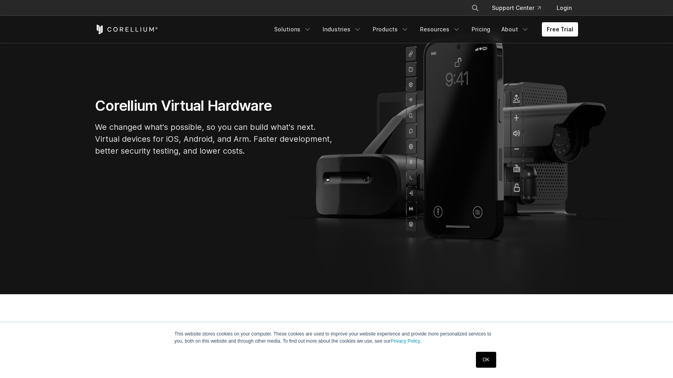
scroll to position [105, 0]
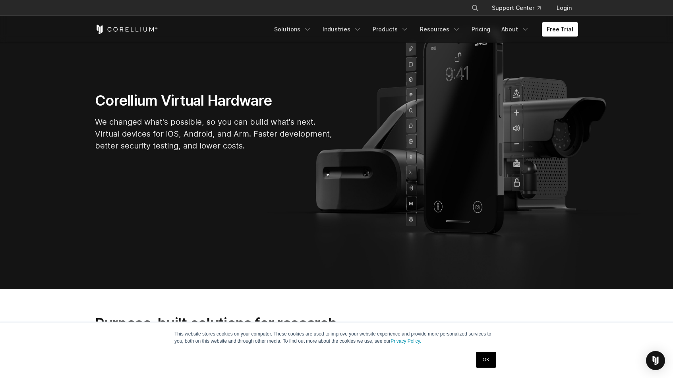
click at [481, 357] on link "OK" at bounding box center [486, 360] width 20 height 16
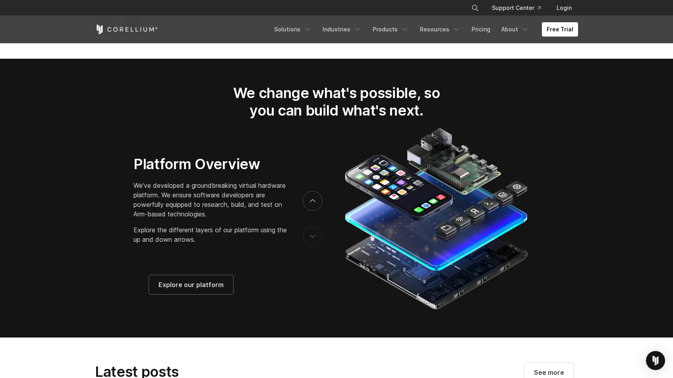
scroll to position [1244, 0]
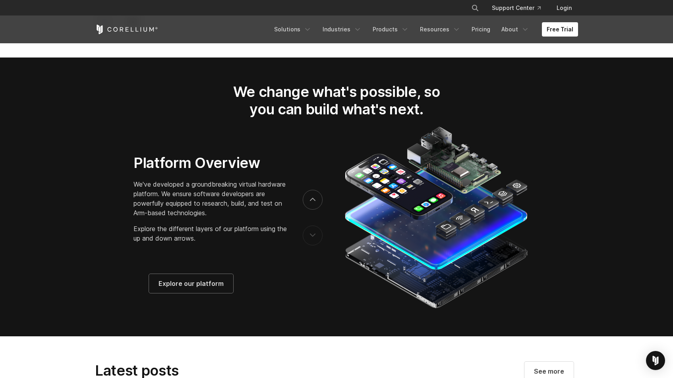
click at [201, 198] on p "We've developed a groundbreaking virtual hardware platform. We ensure software …" at bounding box center [210, 199] width 153 height 38
drag, startPoint x: 201, startPoint y: 198, endPoint x: 202, endPoint y: 214, distance: 16.3
click at [202, 214] on p "We've developed a groundbreaking virtual hardware platform. We ensure software …" at bounding box center [210, 199] width 153 height 38
drag, startPoint x: 202, startPoint y: 214, endPoint x: 199, endPoint y: 195, distance: 19.7
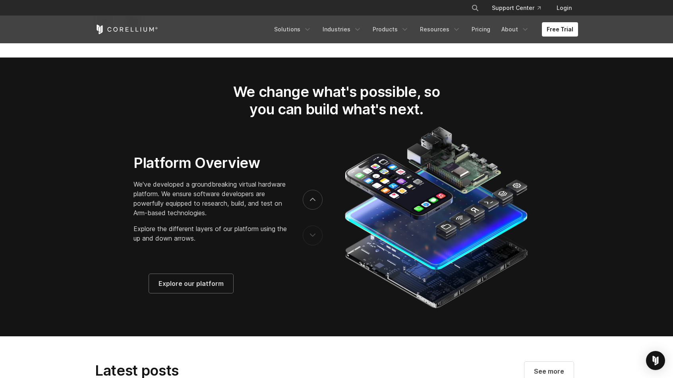
click at [200, 196] on p "We've developed a groundbreaking virtual hardware platform. We ensure software …" at bounding box center [210, 199] width 153 height 38
click at [199, 195] on p "We've developed a groundbreaking virtual hardware platform. We ensure software …" at bounding box center [210, 199] width 153 height 38
drag, startPoint x: 199, startPoint y: 197, endPoint x: 206, endPoint y: 221, distance: 25.3
click at [206, 218] on p "We've developed a groundbreaking virtual hardware platform. We ensure software …" at bounding box center [210, 199] width 153 height 38
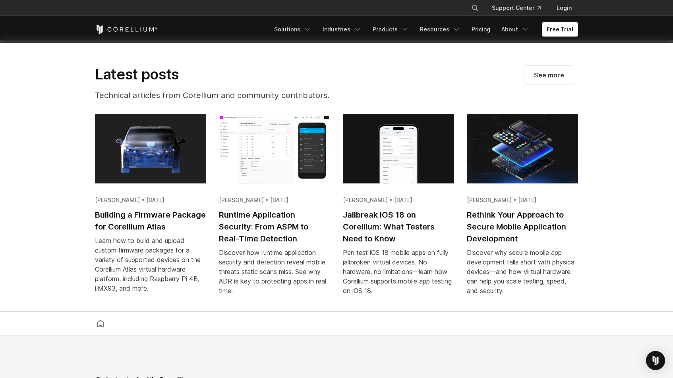
scroll to position [1562, 0]
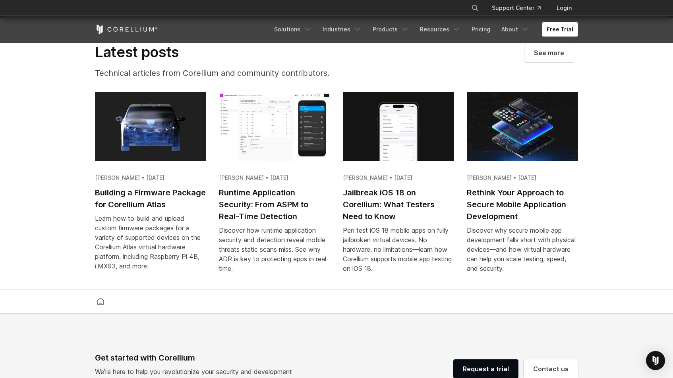
click at [388, 215] on h2 "Jailbreak iOS 18 on Corellium: What Testers Need to Know" at bounding box center [398, 205] width 111 height 36
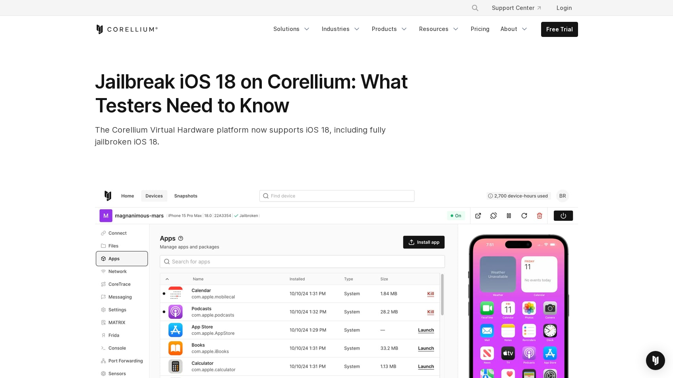
scroll to position [7, 0]
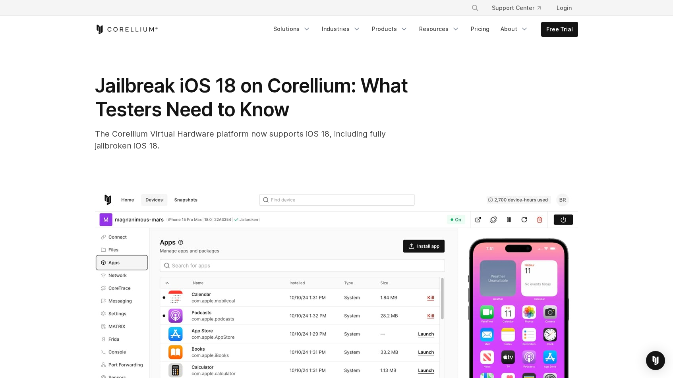
click at [200, 145] on div "The Corellium Virtual Hardware platform now supports iOS 18, including fully ja…" at bounding box center [254, 140] width 318 height 24
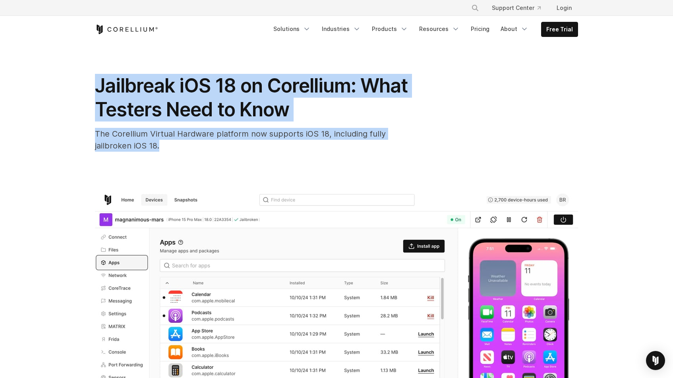
drag, startPoint x: 200, startPoint y: 145, endPoint x: 208, endPoint y: 95, distance: 51.0
click at [208, 95] on div "Jailbreak iOS 18 on Corellium: What Testers Need to Know The Corellium Virtual …" at bounding box center [254, 113] width 318 height 78
click at [208, 95] on span "Jailbreak iOS 18 on Corellium: What Testers Need to Know" at bounding box center [251, 97] width 313 height 47
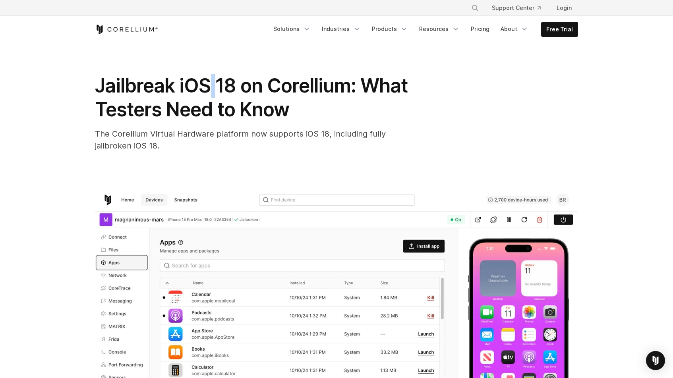
click at [208, 95] on span "Jailbreak iOS 18 on Corellium: What Testers Need to Know" at bounding box center [251, 97] width 313 height 47
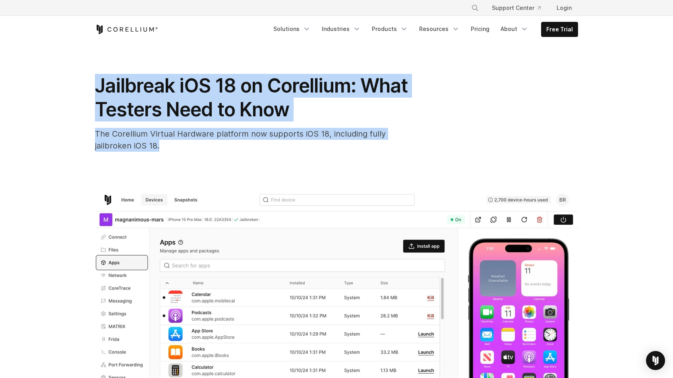
drag, startPoint x: 208, startPoint y: 95, endPoint x: 200, endPoint y: 138, distance: 43.7
click at [200, 138] on div "Jailbreak iOS 18 on Corellium: What Testers Need to Know The Corellium Virtual …" at bounding box center [254, 113] width 318 height 78
click at [200, 138] on span "The Corellium Virtual Hardware platform now supports iOS 18, including fully ja…" at bounding box center [240, 139] width 291 height 21
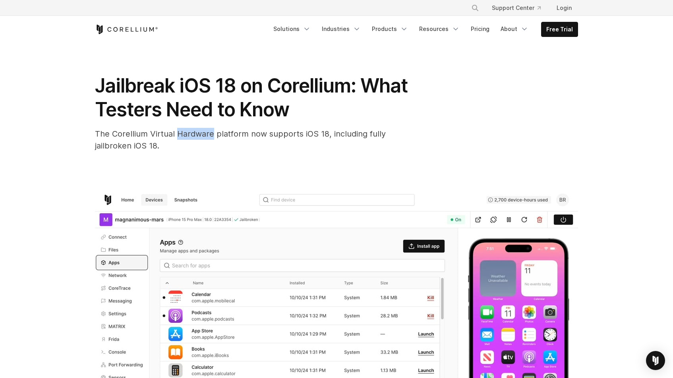
click at [200, 138] on span "The Corellium Virtual Hardware platform now supports iOS 18, including fully ja…" at bounding box center [240, 139] width 291 height 21
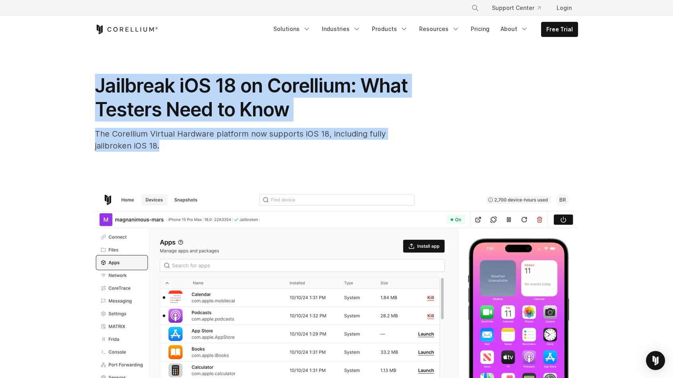
drag, startPoint x: 200, startPoint y: 138, endPoint x: 205, endPoint y: 95, distance: 43.3
click at [205, 95] on div "Jailbreak iOS 18 on Corellium: What Testers Need to Know The Corellium Virtual …" at bounding box center [254, 113] width 318 height 78
click at [205, 95] on span "Jailbreak iOS 18 on Corellium: What Testers Need to Know" at bounding box center [251, 97] width 313 height 47
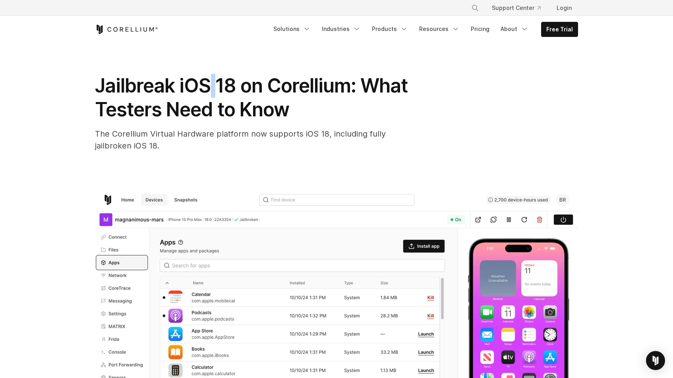
click at [205, 95] on span "Jailbreak iOS 18 on Corellium: What Testers Need to Know" at bounding box center [251, 97] width 313 height 47
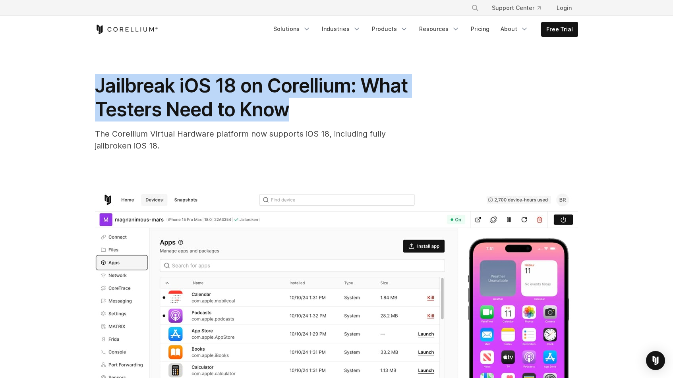
drag, startPoint x: 205, startPoint y: 95, endPoint x: 202, endPoint y: 118, distance: 23.7
click at [202, 118] on span "Jailbreak iOS 18 on Corellium: What Testers Need to Know" at bounding box center [251, 97] width 313 height 47
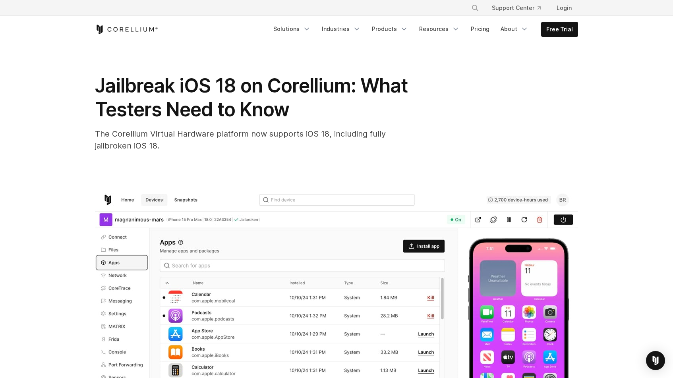
click at [201, 129] on span "The Corellium Virtual Hardware platform now supports iOS 18, including fully ja…" at bounding box center [240, 139] width 291 height 21
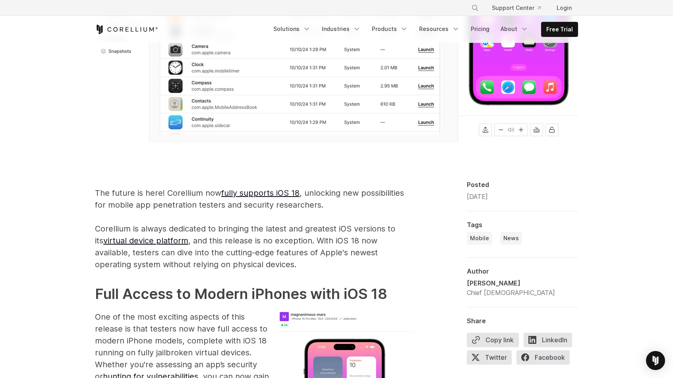
scroll to position [348, 0]
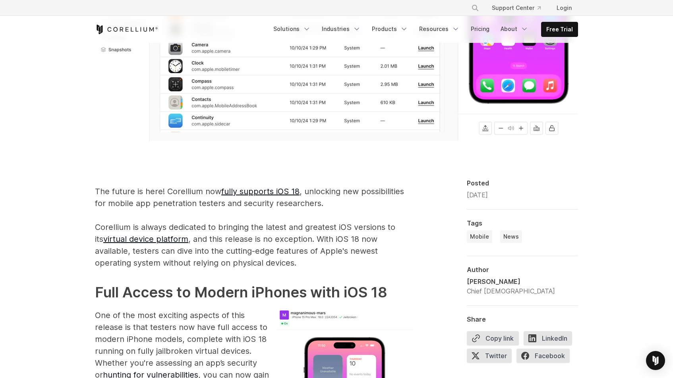
click at [191, 239] on p "The future is here! Corellium now fully supports iOS 18 , unlocking new possibi…" at bounding box center [254, 227] width 318 height 83
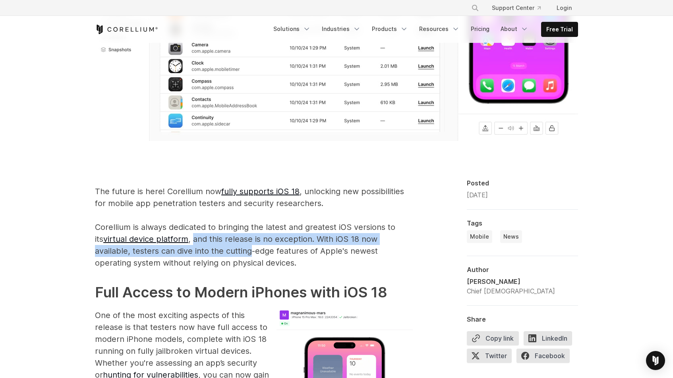
drag, startPoint x: 191, startPoint y: 239, endPoint x: 192, endPoint y: 253, distance: 14.0
click at [192, 253] on p "The future is here! Corellium now fully supports iOS 18 , unlocking new possibi…" at bounding box center [254, 227] width 318 height 83
drag, startPoint x: 192, startPoint y: 253, endPoint x: 187, endPoint y: 239, distance: 14.8
click at [188, 239] on p "The future is here! Corellium now fully supports iOS 18 , unlocking new possibi…" at bounding box center [254, 227] width 318 height 83
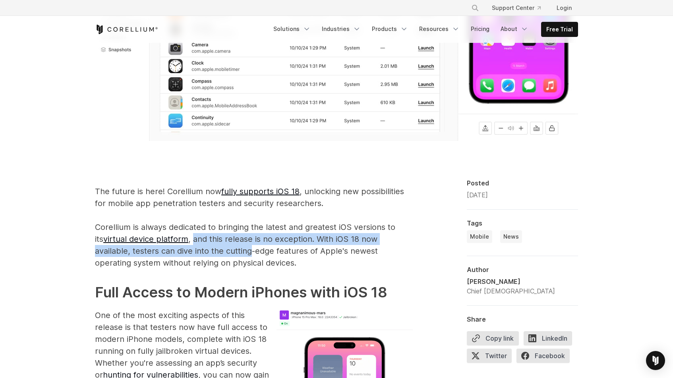
click at [187, 239] on p "The future is here! Corellium now fully supports iOS 18 , unlocking new possibi…" at bounding box center [254, 227] width 318 height 83
drag, startPoint x: 187, startPoint y: 239, endPoint x: 192, endPoint y: 256, distance: 17.4
click at [192, 256] on p "The future is here! Corellium now fully supports iOS 18 , unlocking new possibi…" at bounding box center [254, 227] width 318 height 83
drag, startPoint x: 192, startPoint y: 256, endPoint x: 187, endPoint y: 238, distance: 18.2
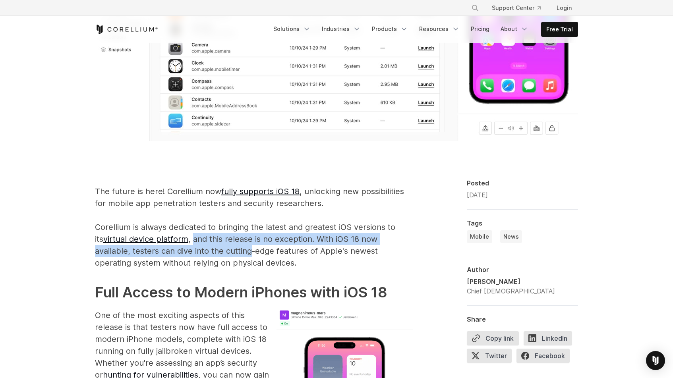
click at [187, 238] on p "The future is here! Corellium now fully supports iOS 18 , unlocking new possibi…" at bounding box center [254, 227] width 318 height 83
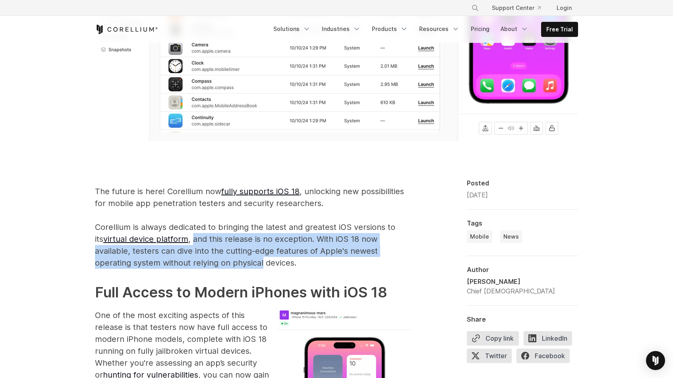
drag, startPoint x: 187, startPoint y: 238, endPoint x: 194, endPoint y: 261, distance: 24.3
click at [194, 261] on p "The future is here! Corellium now fully supports iOS 18 , unlocking new possibi…" at bounding box center [254, 227] width 318 height 83
drag, startPoint x: 194, startPoint y: 261, endPoint x: 188, endPoint y: 234, distance: 27.5
click at [188, 234] on p "The future is here! Corellium now fully supports iOS 18 , unlocking new possibi…" at bounding box center [254, 227] width 318 height 83
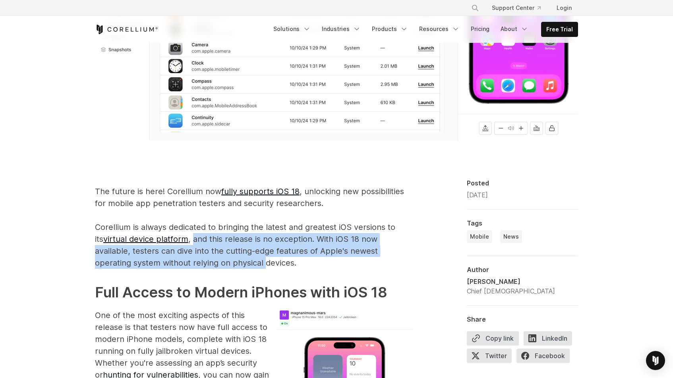
click at [188, 234] on p "The future is here! Corellium now fully supports iOS 18 , unlocking new possibi…" at bounding box center [254, 227] width 318 height 83
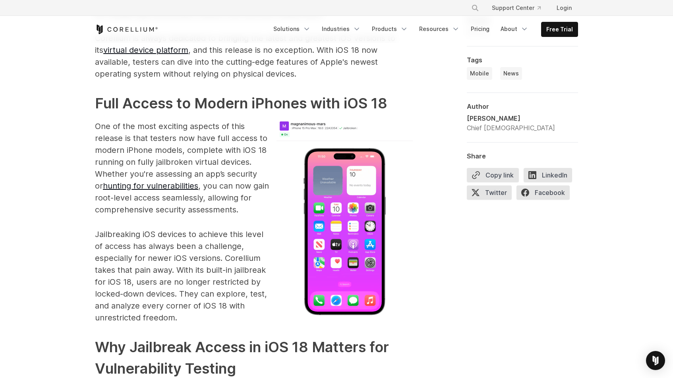
scroll to position [540, 0]
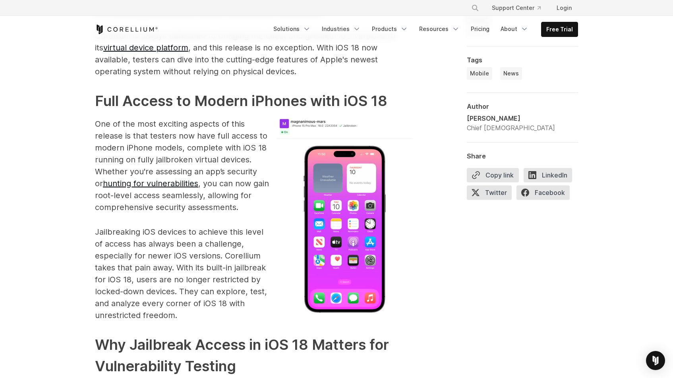
click at [163, 145] on p "One of the most exciting aspects of this release is that testers now have full …" at bounding box center [254, 165] width 318 height 95
drag, startPoint x: 163, startPoint y: 145, endPoint x: 158, endPoint y: 131, distance: 15.2
click at [158, 132] on p "One of the most exciting aspects of this release is that testers now have full …" at bounding box center [254, 165] width 318 height 95
click at [158, 131] on p "One of the most exciting aspects of this release is that testers now have full …" at bounding box center [254, 165] width 318 height 95
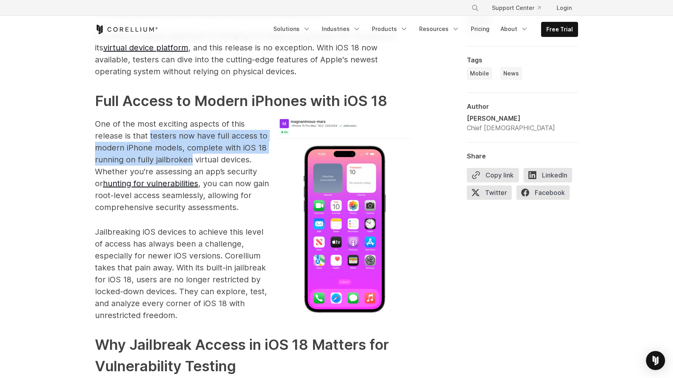
drag, startPoint x: 158, startPoint y: 131, endPoint x: 178, endPoint y: 163, distance: 38.3
click at [178, 163] on p "One of the most exciting aspects of this release is that testers now have full …" at bounding box center [254, 165] width 318 height 95
drag, startPoint x: 178, startPoint y: 163, endPoint x: 174, endPoint y: 143, distance: 21.2
click at [174, 143] on p "One of the most exciting aspects of this release is that testers now have full …" at bounding box center [254, 165] width 318 height 95
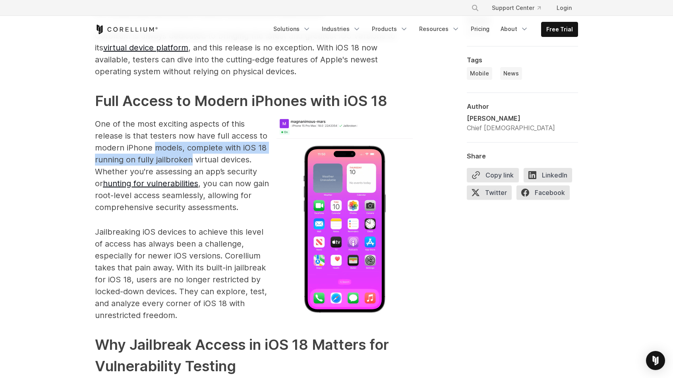
click at [174, 143] on p "One of the most exciting aspects of this release is that testers now have full …" at bounding box center [254, 165] width 318 height 95
drag, startPoint x: 174, startPoint y: 143, endPoint x: 177, endPoint y: 168, distance: 25.2
click at [177, 168] on p "One of the most exciting aspects of this release is that testers now have full …" at bounding box center [254, 165] width 318 height 95
drag, startPoint x: 177, startPoint y: 168, endPoint x: 176, endPoint y: 142, distance: 25.8
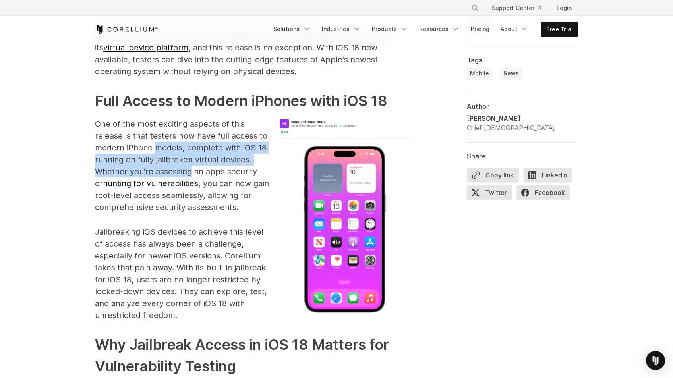
click at [176, 142] on p "One of the most exciting aspects of this release is that testers now have full …" at bounding box center [254, 165] width 318 height 95
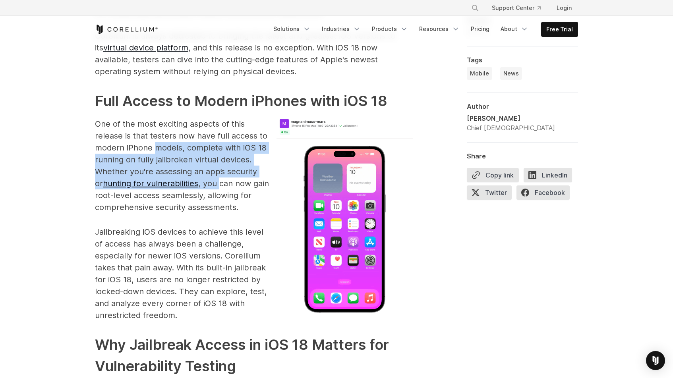
drag, startPoint x: 176, startPoint y: 142, endPoint x: 209, endPoint y: 182, distance: 52.3
click at [209, 181] on p "One of the most exciting aspects of this release is that testers now have full …" at bounding box center [254, 165] width 318 height 95
click at [209, 182] on p "One of the most exciting aspects of this release is that testers now have full …" at bounding box center [254, 165] width 318 height 95
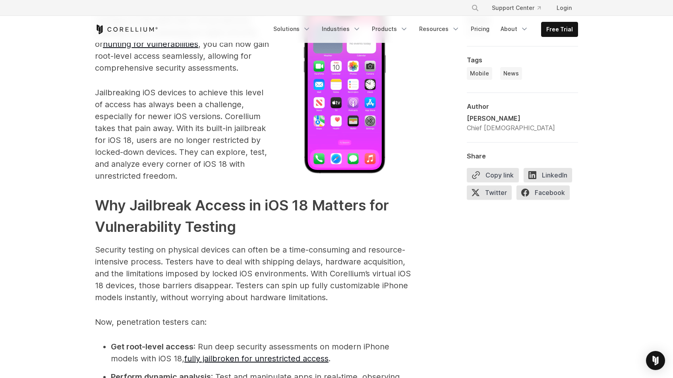
scroll to position [680, 0]
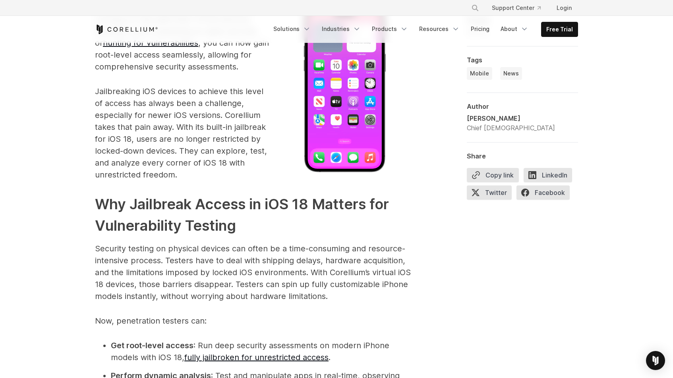
click at [261, 263] on p "Security testing on physical devices can often be a time-consuming and resource…" at bounding box center [254, 273] width 318 height 60
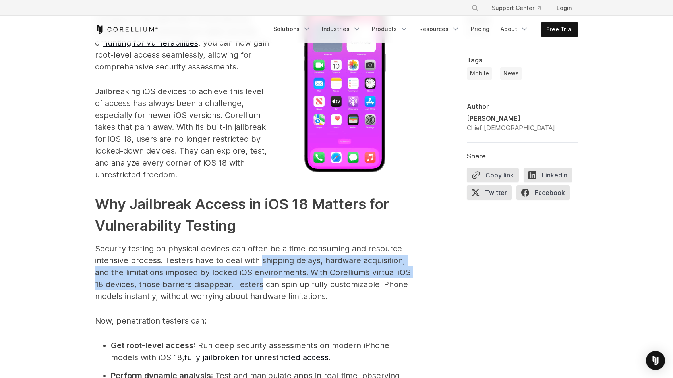
drag, startPoint x: 261, startPoint y: 263, endPoint x: 255, endPoint y: 278, distance: 15.9
click at [255, 278] on p "Security testing on physical devices can often be a time-consuming and resource…" at bounding box center [254, 273] width 318 height 60
drag, startPoint x: 255, startPoint y: 278, endPoint x: 255, endPoint y: 261, distance: 17.1
click at [255, 262] on p "Security testing on physical devices can often be a time-consuming and resource…" at bounding box center [254, 273] width 318 height 60
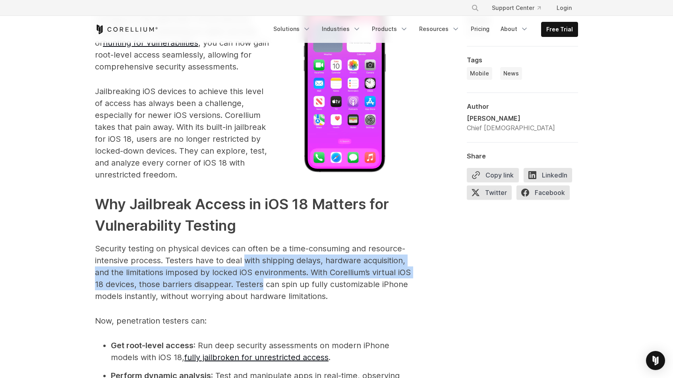
click at [255, 261] on p "Security testing on physical devices can often be a time-consuming and resource…" at bounding box center [254, 273] width 318 height 60
drag, startPoint x: 255, startPoint y: 261, endPoint x: 254, endPoint y: 287, distance: 25.5
click at [254, 287] on p "Security testing on physical devices can often be a time-consuming and resource…" at bounding box center [254, 273] width 318 height 60
drag, startPoint x: 254, startPoint y: 287, endPoint x: 254, endPoint y: 255, distance: 31.4
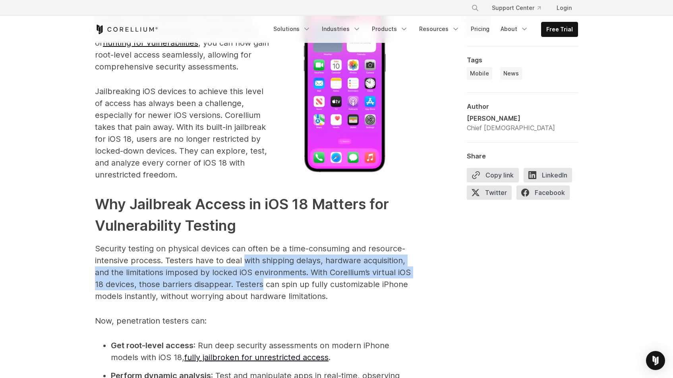
click at [254, 256] on p "Security testing on physical devices can often be a time-consuming and resource…" at bounding box center [254, 273] width 318 height 60
click at [254, 255] on p "Security testing on physical devices can often be a time-consuming and resource…" at bounding box center [254, 273] width 318 height 60
drag, startPoint x: 254, startPoint y: 255, endPoint x: 254, endPoint y: 289, distance: 33.4
click at [254, 288] on p "Security testing on physical devices can often be a time-consuming and resource…" at bounding box center [254, 273] width 318 height 60
click at [254, 289] on p "Security testing on physical devices can often be a time-consuming and resource…" at bounding box center [254, 273] width 318 height 60
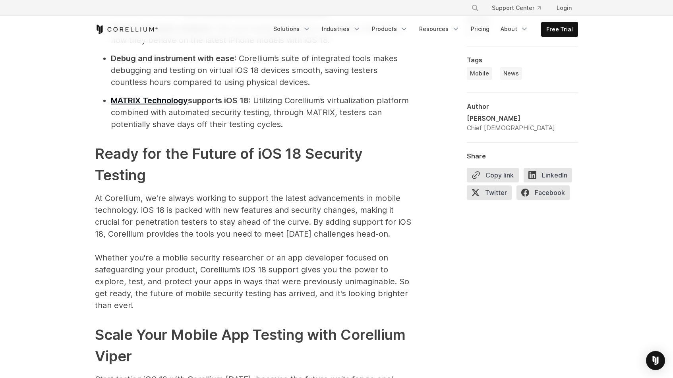
scroll to position [1030, 0]
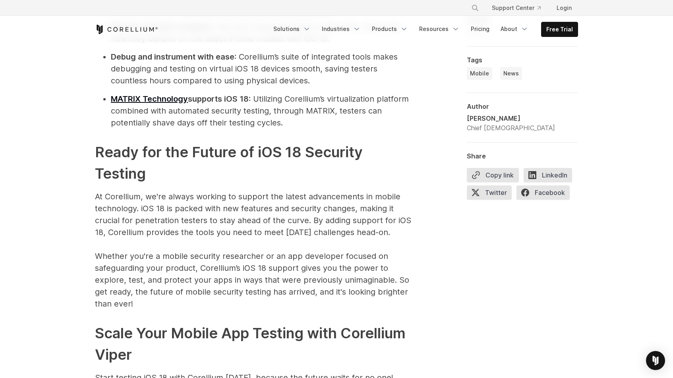
click at [231, 265] on p "At Corellium, we're always working to support the latest advancements in mobile…" at bounding box center [254, 250] width 318 height 119
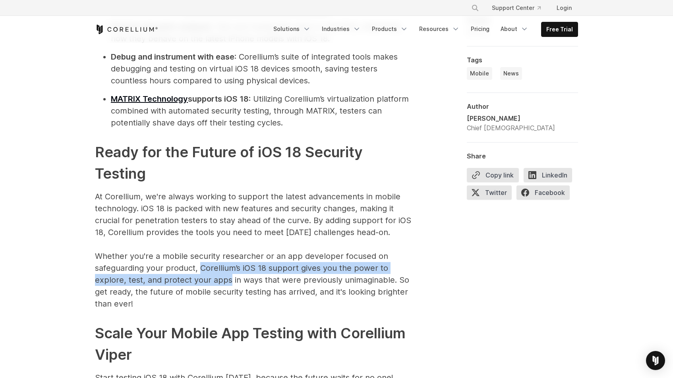
drag, startPoint x: 231, startPoint y: 265, endPoint x: 225, endPoint y: 284, distance: 19.5
click at [225, 284] on p "At Corellium, we're always working to support the latest advancements in mobile…" at bounding box center [254, 250] width 318 height 119
drag, startPoint x: 225, startPoint y: 284, endPoint x: 226, endPoint y: 262, distance: 21.5
click at [226, 263] on p "At Corellium, we're always working to support the latest advancements in mobile…" at bounding box center [254, 250] width 318 height 119
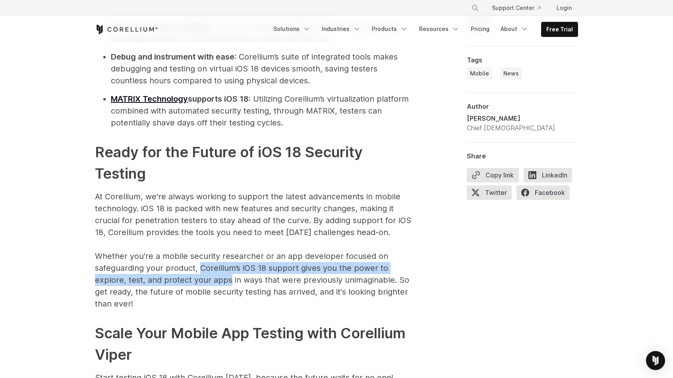
click at [226, 262] on p "At Corellium, we're always working to support the latest advancements in mobile…" at bounding box center [254, 250] width 318 height 119
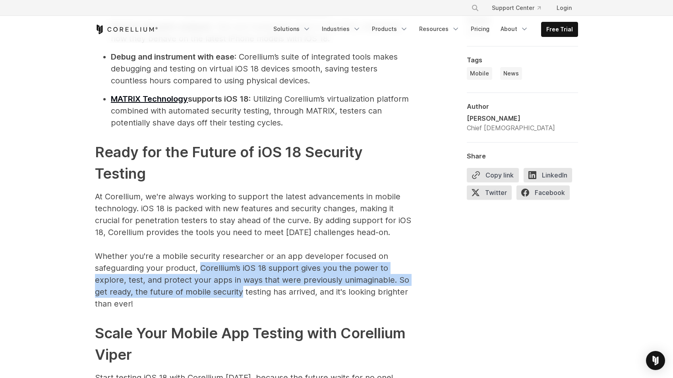
drag, startPoint x: 226, startPoint y: 262, endPoint x: 223, endPoint y: 289, distance: 26.4
click at [223, 289] on p "At Corellium, we're always working to support the latest advancements in mobile…" at bounding box center [254, 250] width 318 height 119
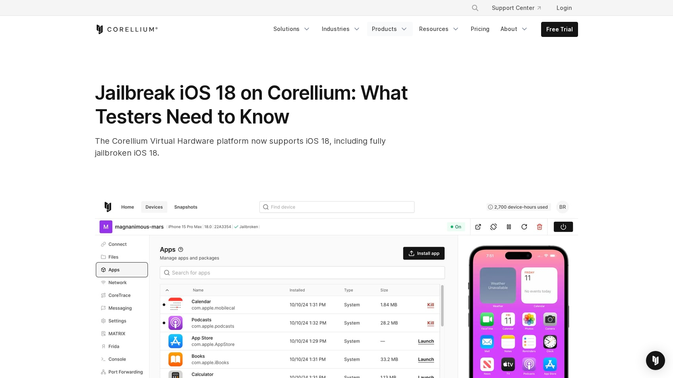
scroll to position [0, 0]
click at [382, 27] on link "Products" at bounding box center [390, 29] width 46 height 14
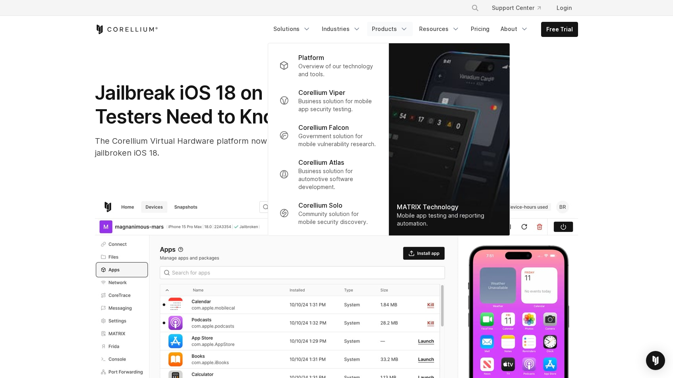
click at [392, 30] on link "Products" at bounding box center [390, 29] width 46 height 14
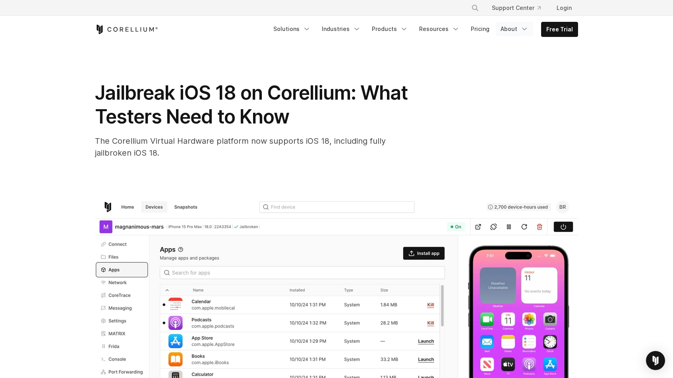
click at [517, 29] on link "About" at bounding box center [514, 29] width 37 height 14
click at [516, 32] on link "About" at bounding box center [514, 29] width 37 height 14
click at [305, 32] on link "Solutions" at bounding box center [292, 29] width 47 height 14
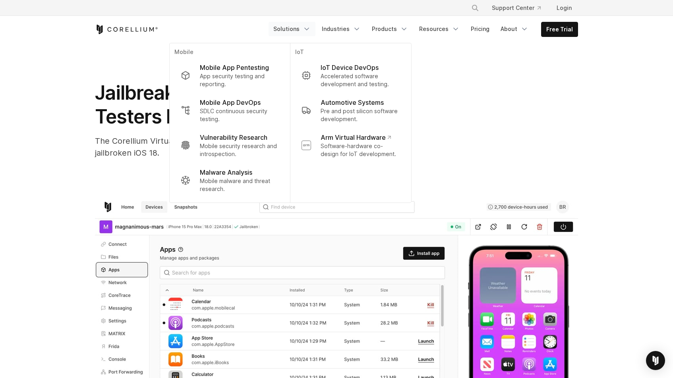
click at [292, 33] on link "Solutions" at bounding box center [292, 29] width 47 height 14
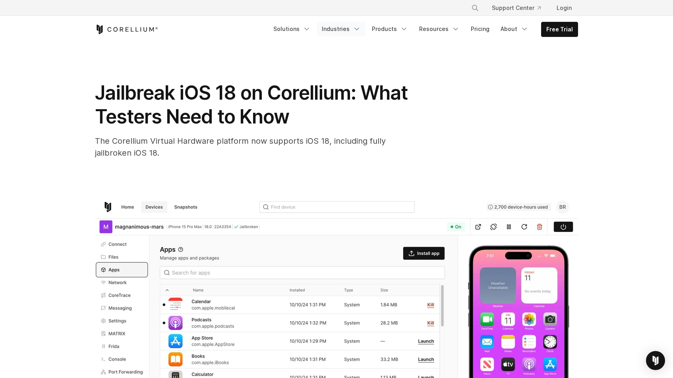
click at [336, 28] on link "Industries" at bounding box center [341, 29] width 48 height 14
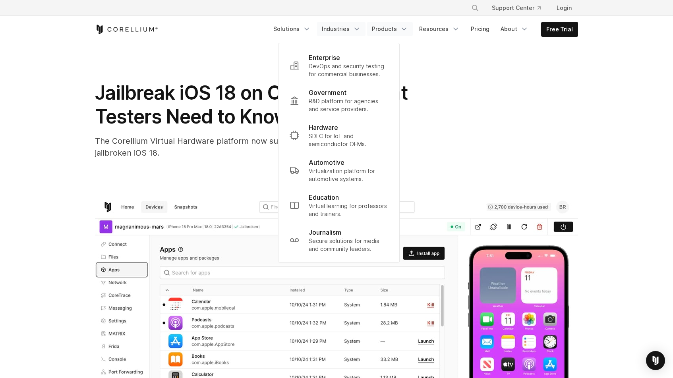
click at [382, 27] on link "Products" at bounding box center [390, 29] width 46 height 14
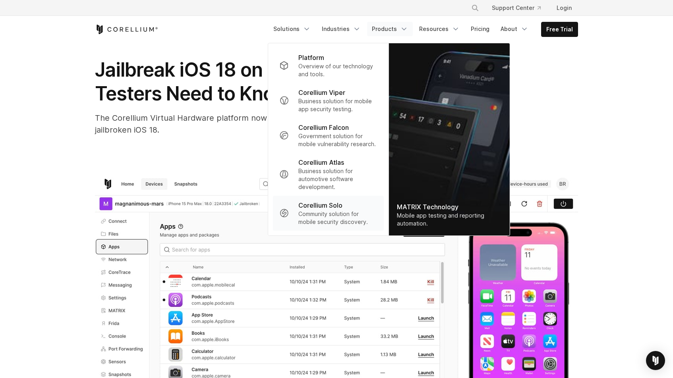
scroll to position [18, 0]
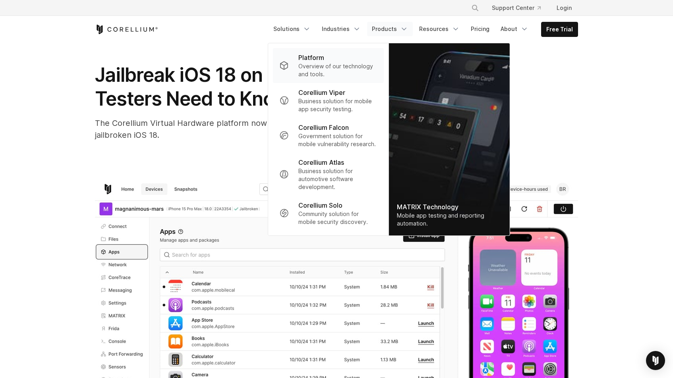
click at [334, 70] on p "Overview of our technology and tools." at bounding box center [337, 70] width 79 height 16
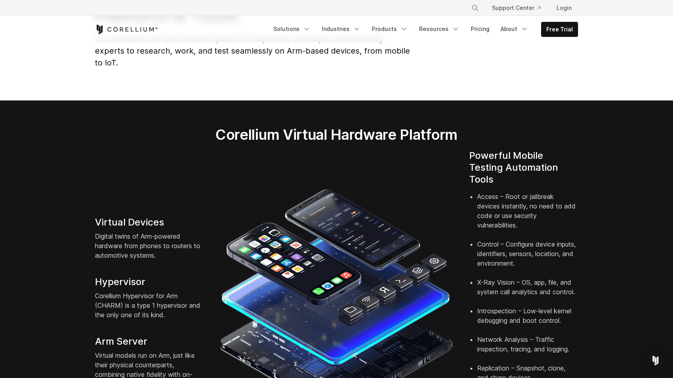
scroll to position [80, 0]
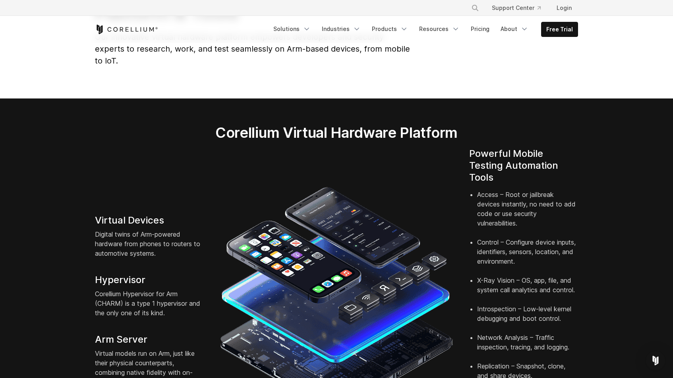
click at [494, 148] on h4 "Powerful Mobile Testing Automation Tools" at bounding box center [523, 166] width 109 height 36
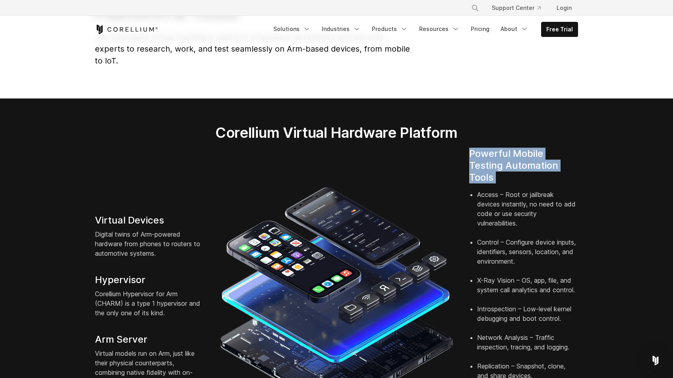
drag, startPoint x: 494, startPoint y: 143, endPoint x: 487, endPoint y: 162, distance: 19.7
click at [487, 162] on h4 "Powerful Mobile Testing Automation Tools" at bounding box center [523, 166] width 109 height 36
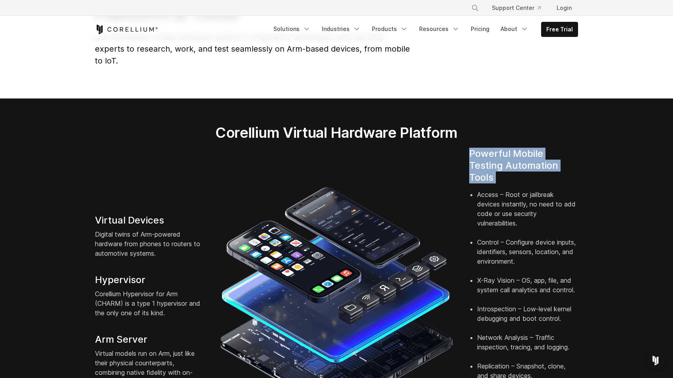
click at [488, 158] on h4 "Powerful Mobile Testing Automation Tools" at bounding box center [523, 166] width 109 height 36
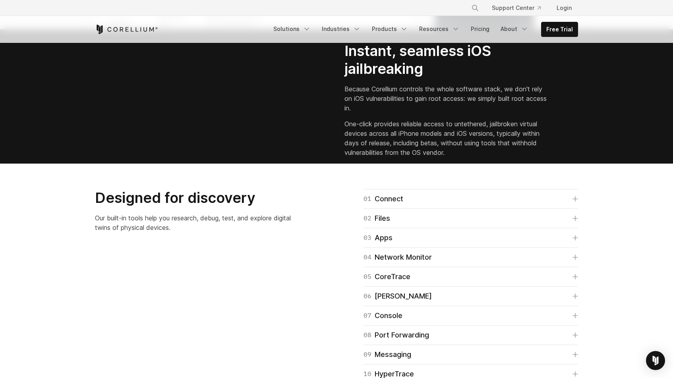
scroll to position [1113, 0]
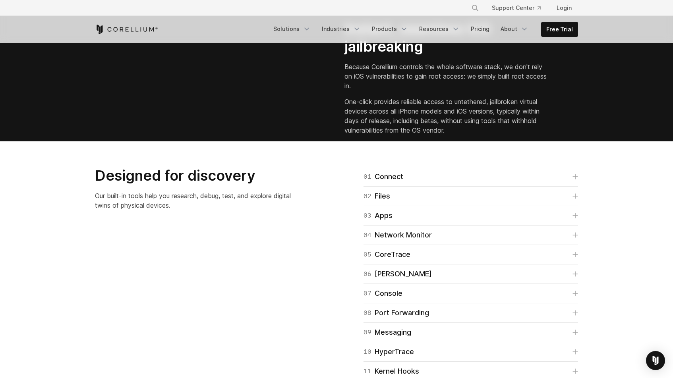
click at [403, 91] on p "Because Corellium controls the whole software stack, we don't rely on iOS vulne…" at bounding box center [446, 76] width 203 height 29
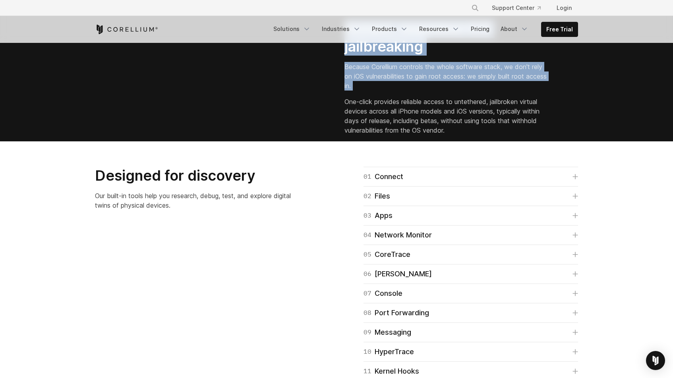
drag, startPoint x: 403, startPoint y: 152, endPoint x: 405, endPoint y: 127, distance: 25.1
click at [405, 127] on div "Instant, seamless iOS jailbreaking Because Corellium controls the whole softwar…" at bounding box center [456, 77] width 223 height 115
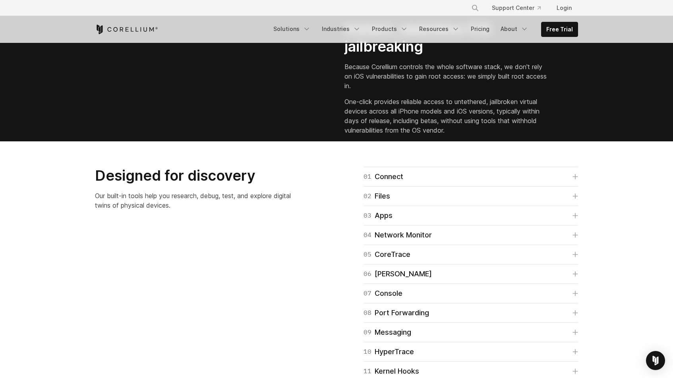
click at [405, 56] on h2 "Instant, seamless iOS jailbreaking" at bounding box center [446, 38] width 203 height 36
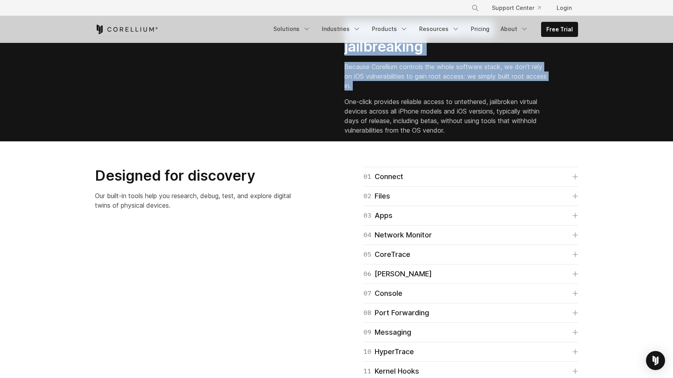
drag, startPoint x: 405, startPoint y: 127, endPoint x: 400, endPoint y: 156, distance: 29.1
click at [400, 135] on div "Instant, seamless iOS jailbreaking Because Corellium controls the whole softwar…" at bounding box center [456, 77] width 223 height 115
click at [400, 91] on p "Because Corellium controls the whole software stack, we don't rely on iOS vulne…" at bounding box center [446, 76] width 203 height 29
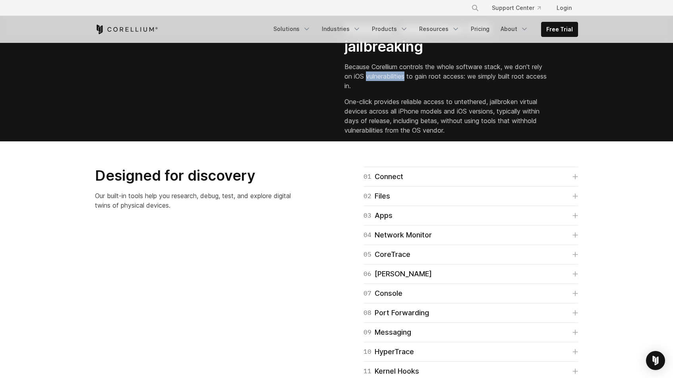
click at [400, 91] on p "Because Corellium controls the whole software stack, we don't rely on iOS vulne…" at bounding box center [446, 76] width 203 height 29
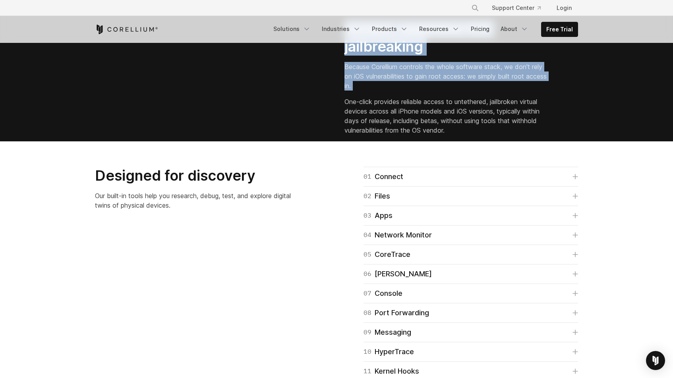
drag, startPoint x: 400, startPoint y: 156, endPoint x: 408, endPoint y: 120, distance: 36.2
click at [408, 120] on div "Instant, seamless iOS jailbreaking Because Corellium controls the whole softwar…" at bounding box center [456, 77] width 223 height 115
click at [408, 56] on h2 "Instant, seamless iOS jailbreaking" at bounding box center [446, 38] width 203 height 36
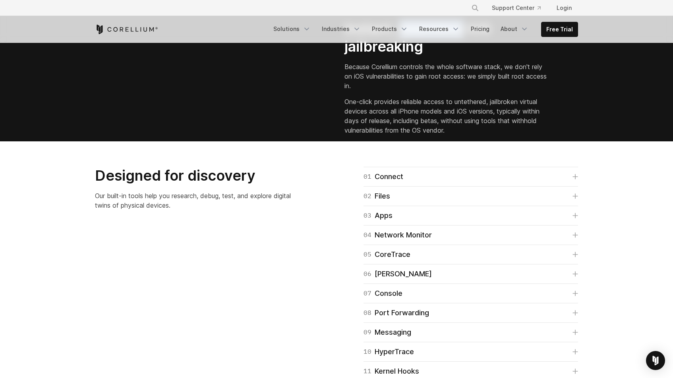
click at [408, 56] on h2 "Instant, seamless iOS jailbreaking" at bounding box center [446, 38] width 203 height 36
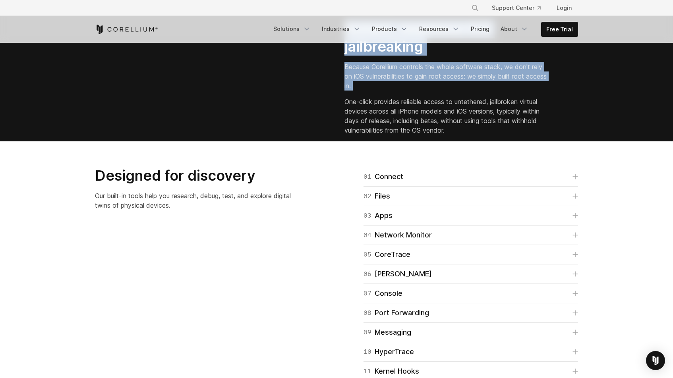
drag, startPoint x: 408, startPoint y: 120, endPoint x: 403, endPoint y: 149, distance: 29.4
click at [403, 135] on div "Instant, seamless iOS jailbreaking Because Corellium controls the whole softwar…" at bounding box center [456, 77] width 223 height 115
click at [403, 91] on p "Because Corellium controls the whole software stack, we don't rely on iOS vulne…" at bounding box center [446, 76] width 203 height 29
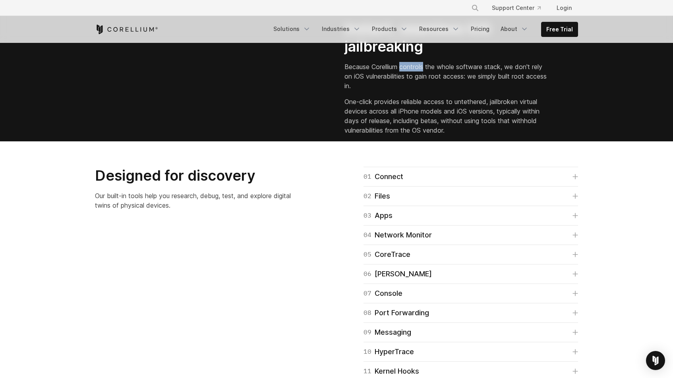
click at [403, 91] on p "Because Corellium controls the whole software stack, we don't rely on iOS vulne…" at bounding box center [446, 76] width 203 height 29
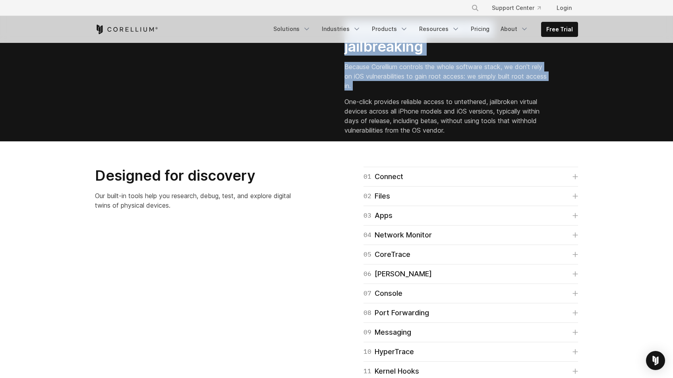
drag, startPoint x: 403, startPoint y: 149, endPoint x: 404, endPoint y: 121, distance: 28.2
click at [404, 123] on div "Instant, seamless iOS jailbreaking Because Corellium controls the whole softwar…" at bounding box center [456, 77] width 223 height 115
click at [404, 56] on h2 "Instant, seamless iOS jailbreaking" at bounding box center [446, 38] width 203 height 36
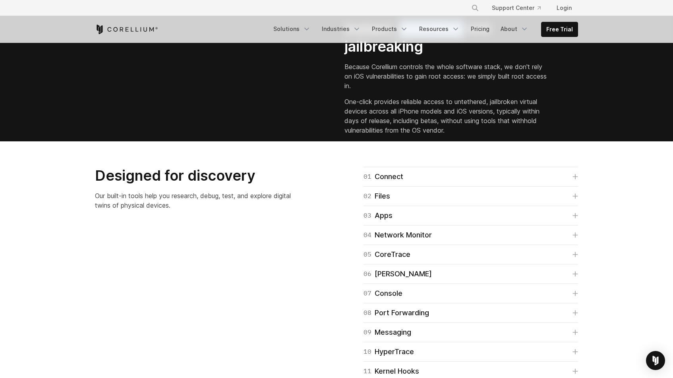
click at [404, 56] on h2 "Instant, seamless iOS jailbreaking" at bounding box center [446, 38] width 203 height 36
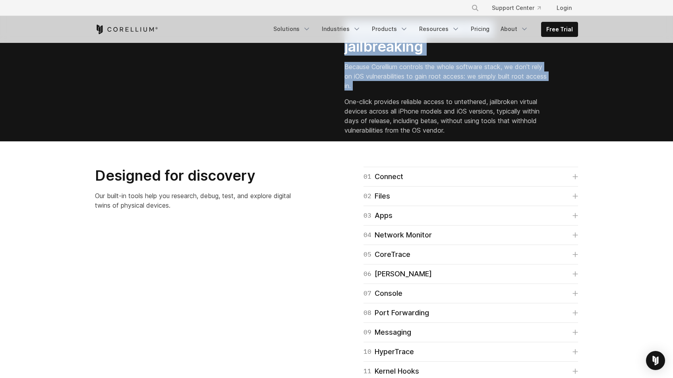
drag, startPoint x: 404, startPoint y: 121, endPoint x: 401, endPoint y: 161, distance: 40.7
click at [401, 135] on div "Instant, seamless iOS jailbreaking Because Corellium controls the whole softwar…" at bounding box center [456, 77] width 223 height 115
click at [401, 91] on p "Because Corellium controls the whole software stack, we don't rely on iOS vulne…" at bounding box center [446, 76] width 203 height 29
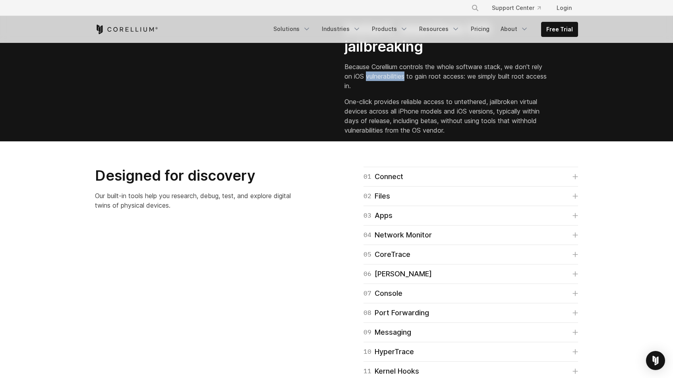
click at [401, 91] on p "Because Corellium controls the whole software stack, we don't rely on iOS vulne…" at bounding box center [446, 76] width 203 height 29
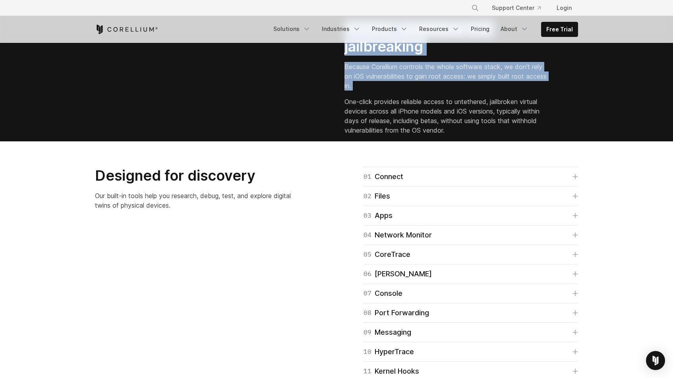
drag, startPoint x: 401, startPoint y: 161, endPoint x: 404, endPoint y: 130, distance: 32.0
click at [404, 130] on div "Instant, seamless iOS jailbreaking Because Corellium controls the whole softwar…" at bounding box center [456, 77] width 223 height 115
click at [404, 56] on h2 "Instant, seamless iOS jailbreaking" at bounding box center [446, 38] width 203 height 36
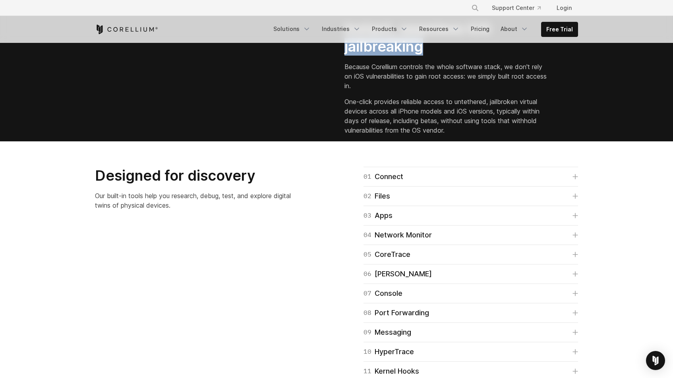
click at [404, 56] on h2 "Instant, seamless iOS jailbreaking" at bounding box center [446, 38] width 203 height 36
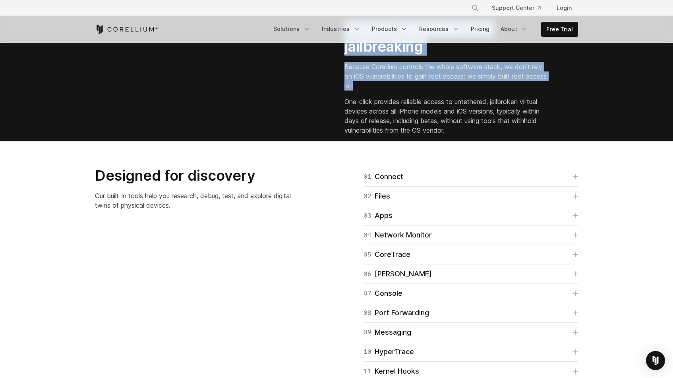
drag, startPoint x: 404, startPoint y: 130, endPoint x: 404, endPoint y: 176, distance: 46.5
click at [404, 135] on div "Instant, seamless iOS jailbreaking Because Corellium controls the whole softwar…" at bounding box center [456, 77] width 223 height 115
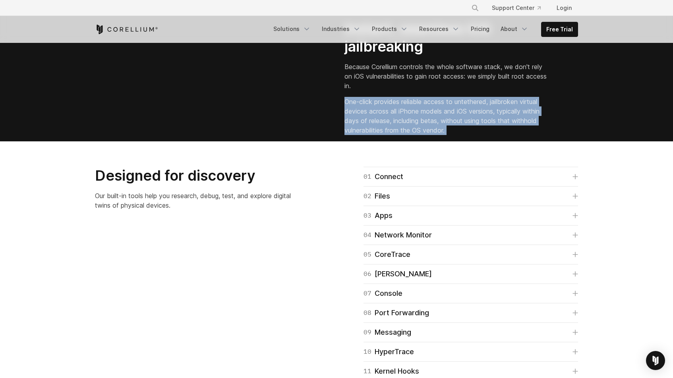
click at [404, 135] on div "Instant, seamless iOS jailbreaking Because Corellium controls the whole softwar…" at bounding box center [456, 77] width 223 height 115
click at [405, 135] on div "Instant, seamless iOS jailbreaking Because Corellium controls the whole softwar…" at bounding box center [456, 77] width 223 height 115
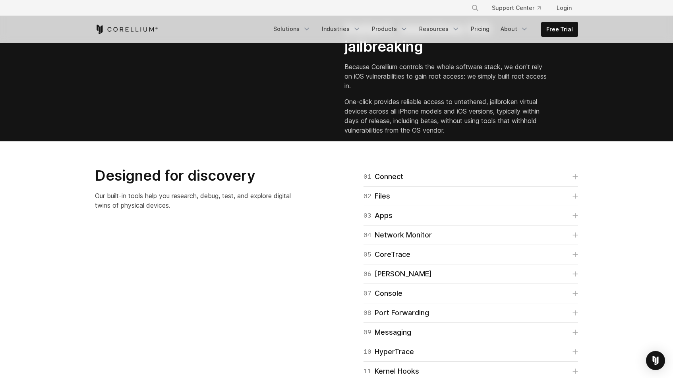
click at [405, 135] on p "One-click provides reliable access to untethered, jailbroken virtual devices ac…" at bounding box center [446, 116] width 203 height 38
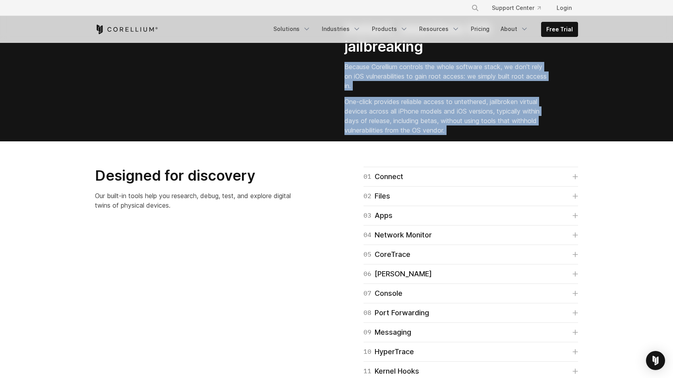
drag, startPoint x: 405, startPoint y: 185, endPoint x: 404, endPoint y: 143, distance: 41.3
click at [404, 135] on div "Instant, seamless iOS jailbreaking Because Corellium controls the whole softwar…" at bounding box center [456, 77] width 223 height 115
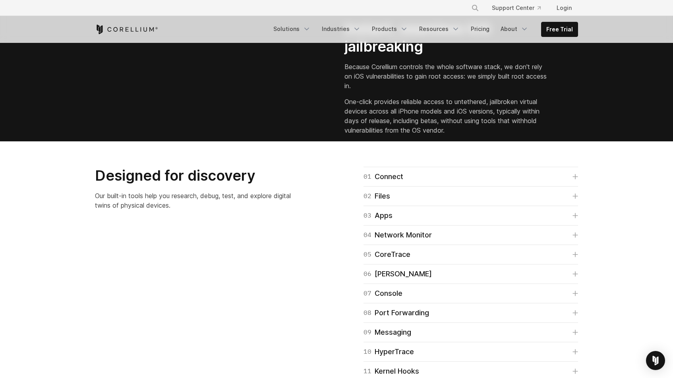
click at [405, 135] on p "One-click provides reliable access to untethered, jailbroken virtual devices ac…" at bounding box center [446, 116] width 203 height 38
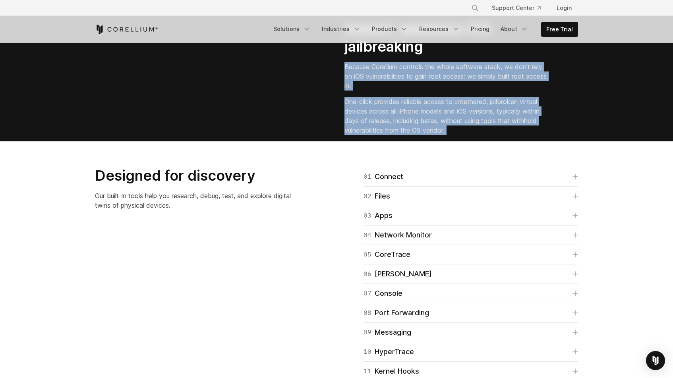
drag, startPoint x: 405, startPoint y: 207, endPoint x: 411, endPoint y: 162, distance: 45.8
click at [411, 135] on div "Instant, seamless iOS jailbreaking Because Corellium controls the whole softwar…" at bounding box center [456, 77] width 223 height 115
click at [411, 91] on p "Because Corellium controls the whole software stack, we don't rely on iOS vulne…" at bounding box center [446, 76] width 203 height 29
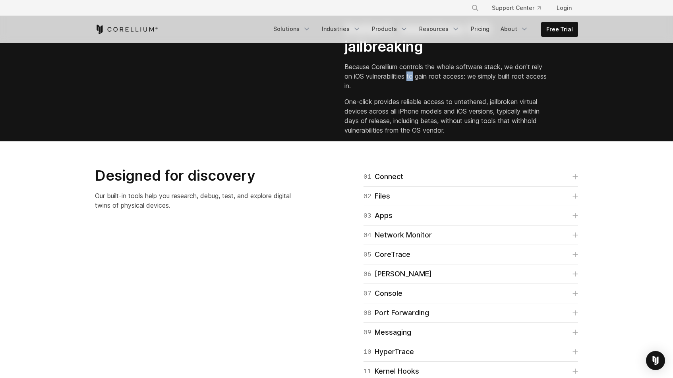
click at [411, 91] on p "Because Corellium controls the whole software stack, we don't rely on iOS vulne…" at bounding box center [446, 76] width 203 height 29
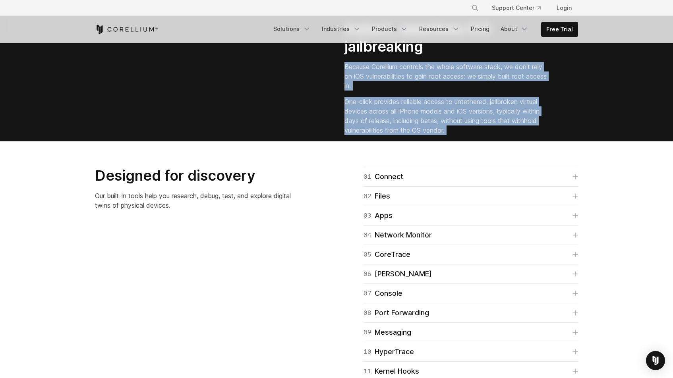
drag, startPoint x: 411, startPoint y: 162, endPoint x: 404, endPoint y: 199, distance: 38.0
click at [405, 135] on div "Instant, seamless iOS jailbreaking Because Corellium controls the whole softwar…" at bounding box center [456, 77] width 223 height 115
click at [404, 135] on p "One-click provides reliable access to untethered, jailbroken virtual devices ac…" at bounding box center [446, 116] width 203 height 38
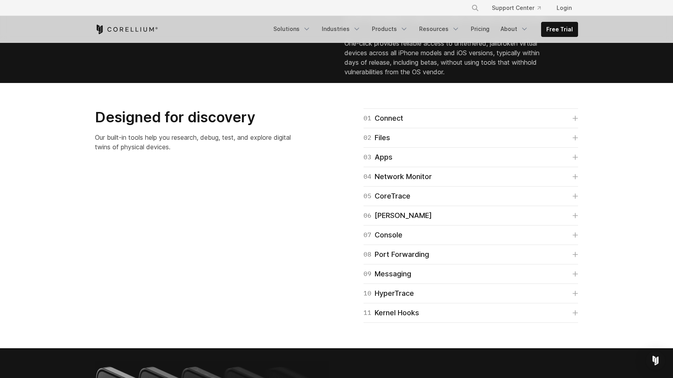
scroll to position [1172, 0]
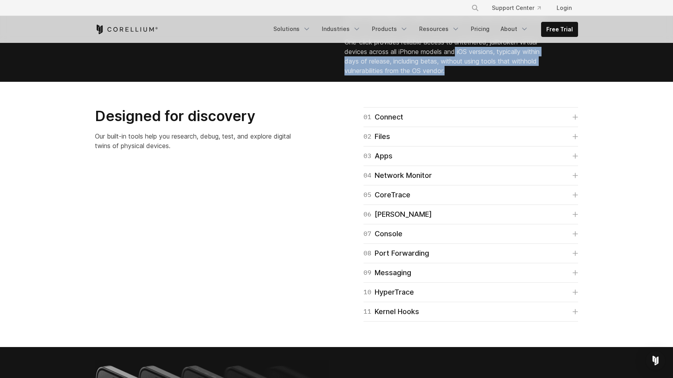
drag, startPoint x: 455, startPoint y: 152, endPoint x: 459, endPoint y: 122, distance: 30.1
click at [458, 76] on p "One-click provides reliable access to untethered, jailbroken virtual devices ac…" at bounding box center [446, 56] width 203 height 38
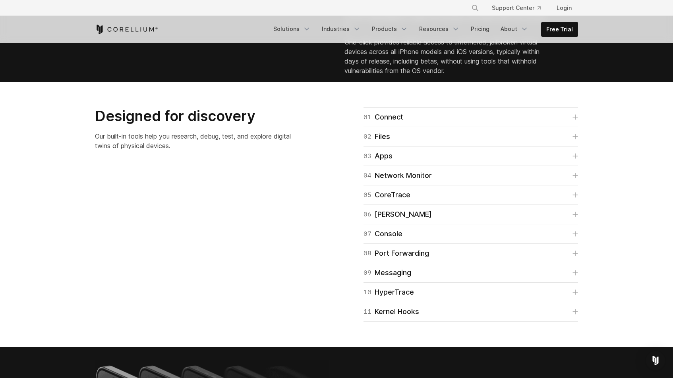
click at [459, 76] on div "Instant, seamless iOS jailbreaking Because Corellium controls the whole softwar…" at bounding box center [456, 17] width 223 height 115
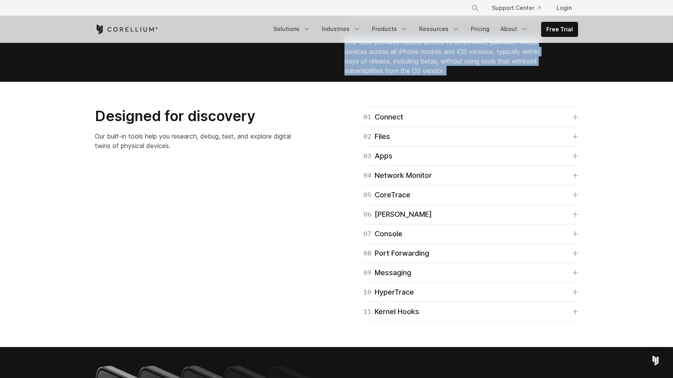
drag, startPoint x: 459, startPoint y: 120, endPoint x: 457, endPoint y: 128, distance: 7.9
click at [459, 76] on div "Instant, seamless iOS jailbreaking Because Corellium controls the whole softwar…" at bounding box center [456, 17] width 223 height 115
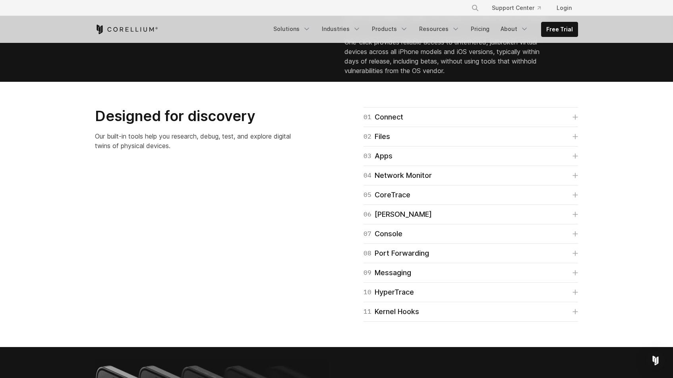
click at [454, 76] on p "One-click provides reliable access to untethered, jailbroken virtual devices ac…" at bounding box center [446, 56] width 203 height 38
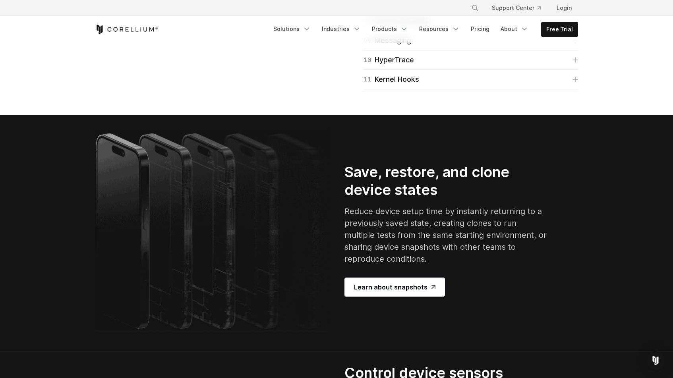
scroll to position [1409, 0]
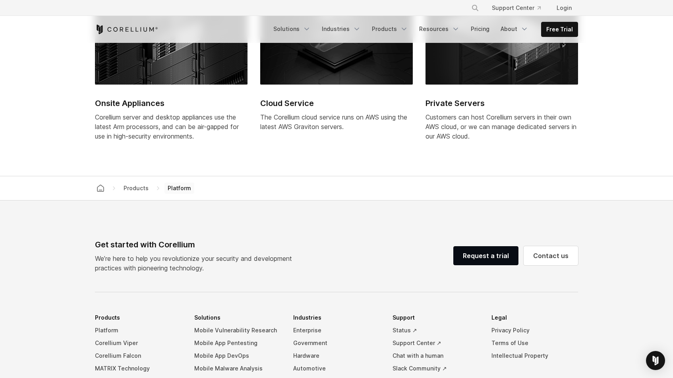
scroll to position [3471, 0]
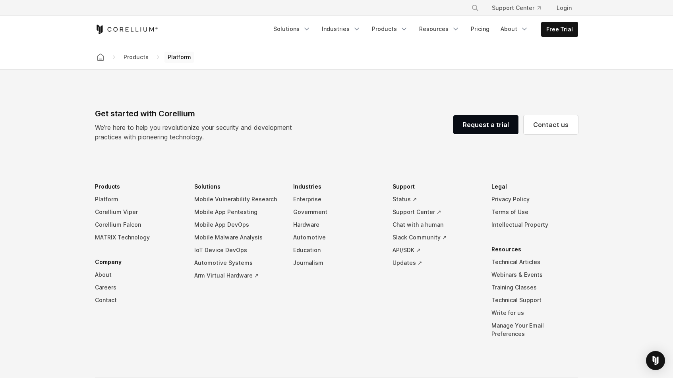
drag, startPoint x: 156, startPoint y: 217, endPoint x: 158, endPoint y: 242, distance: 25.1
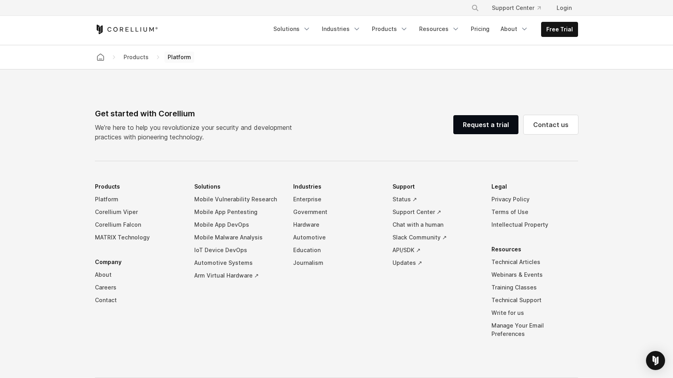
drag, startPoint x: 158, startPoint y: 242, endPoint x: 158, endPoint y: 232, distance: 9.9
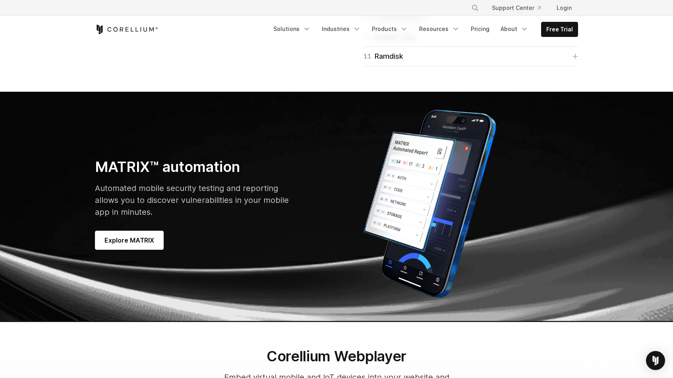
scroll to position [2149, 0]
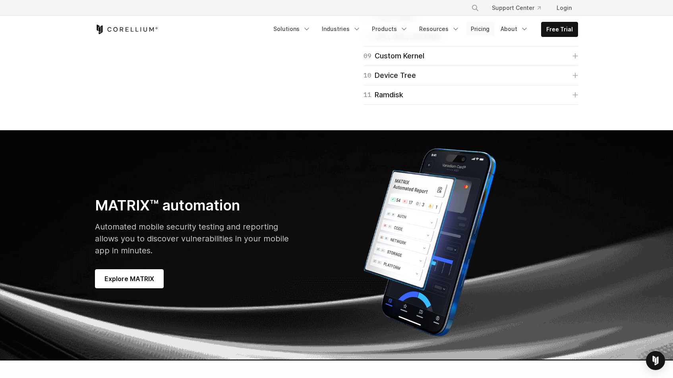
click at [480, 33] on link "Pricing" at bounding box center [480, 29] width 28 height 14
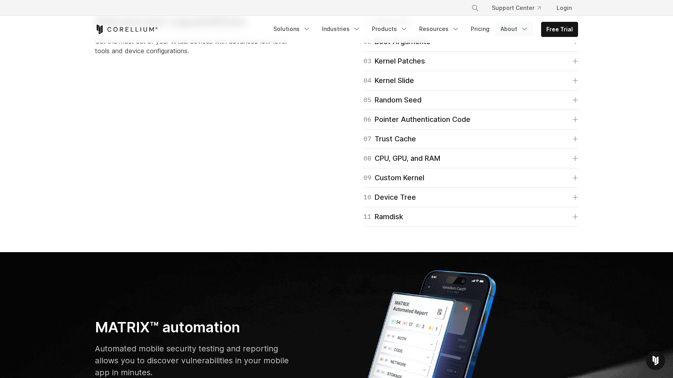
scroll to position [2010, 0]
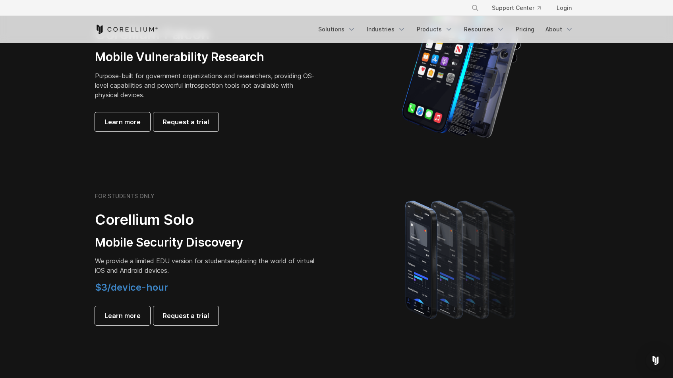
scroll to position [420, 0]
click at [157, 286] on span "$3/device-hour" at bounding box center [131, 289] width 73 height 12
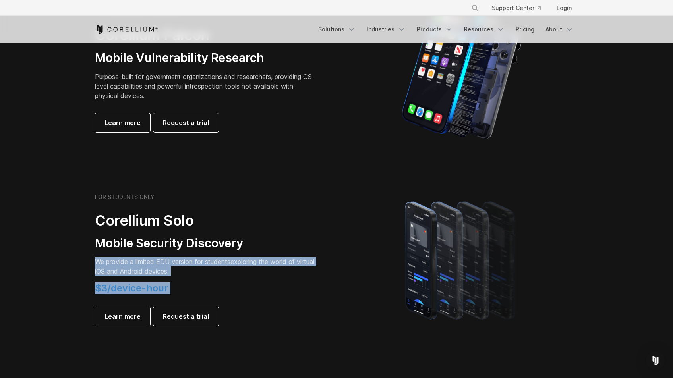
drag, startPoint x: 157, startPoint y: 286, endPoint x: 159, endPoint y: 270, distance: 15.5
click at [159, 270] on div "FOR STUDENTS ONLY Corellium Solo Mobile Security Discovery We provide a limited…" at bounding box center [206, 260] width 223 height 133
click at [159, 270] on p "We provide a limited EDU version for students exploring the world of virtual iO…" at bounding box center [206, 266] width 223 height 19
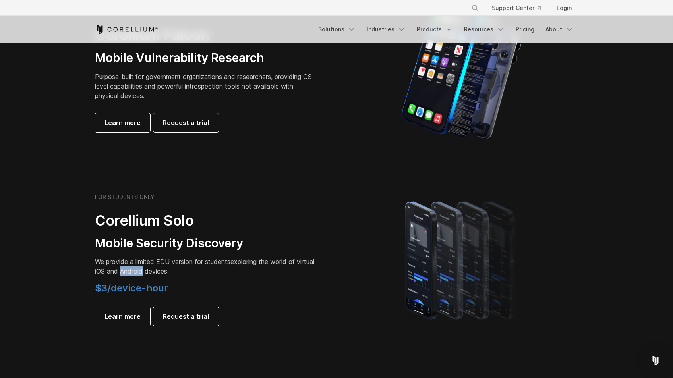
click at [159, 270] on p "We provide a limited EDU version for students exploring the world of virtual iO…" at bounding box center [206, 266] width 223 height 19
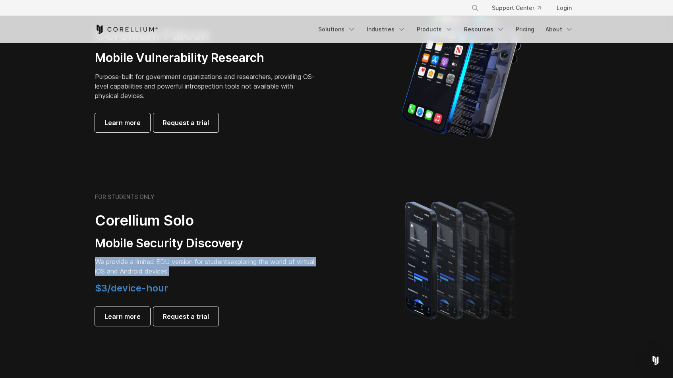
click at [159, 270] on p "We provide a limited EDU version for students exploring the world of virtual iO…" at bounding box center [206, 266] width 223 height 19
click at [161, 271] on p "We provide a limited EDU version for students exploring the world of virtual iO…" at bounding box center [206, 266] width 223 height 19
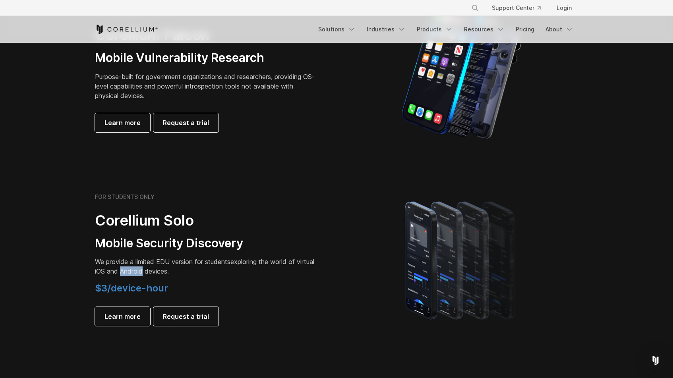
click at [161, 271] on p "We provide a limited EDU version for students exploring the world of virtual iO…" at bounding box center [206, 266] width 223 height 19
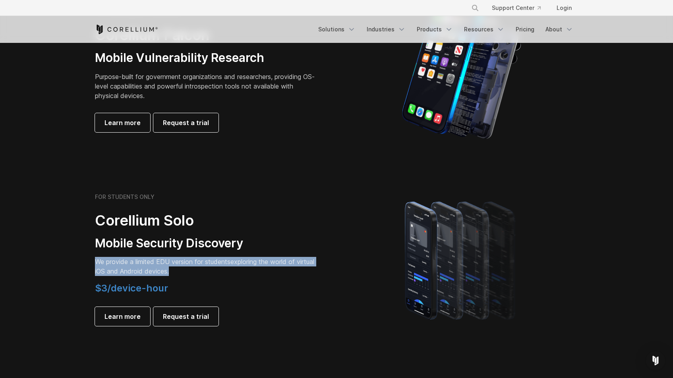
click at [161, 271] on p "We provide a limited EDU version for students exploring the world of virtual iO…" at bounding box center [206, 266] width 223 height 19
click at [170, 271] on p "We provide a limited EDU version for students exploring the world of virtual iO…" at bounding box center [206, 266] width 223 height 19
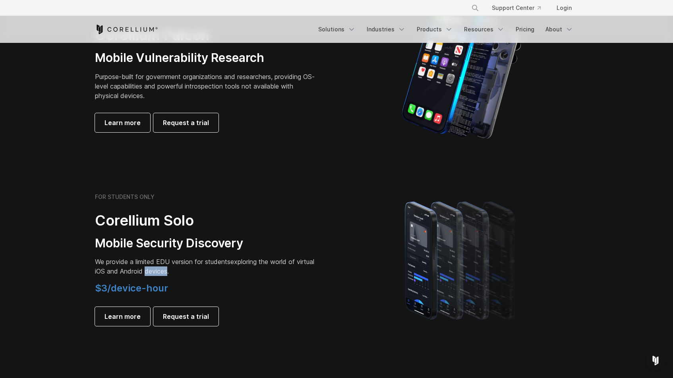
click at [170, 271] on p "We provide a limited EDU version for students exploring the world of virtual iO…" at bounding box center [206, 266] width 223 height 19
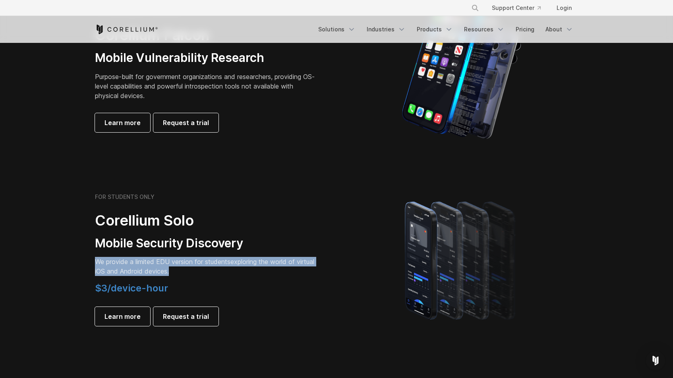
click at [170, 271] on p "We provide a limited EDU version for students exploring the world of virtual iO…" at bounding box center [206, 266] width 223 height 19
click at [170, 265] on span "We provide a limited EDU version for students" at bounding box center [163, 262] width 136 height 8
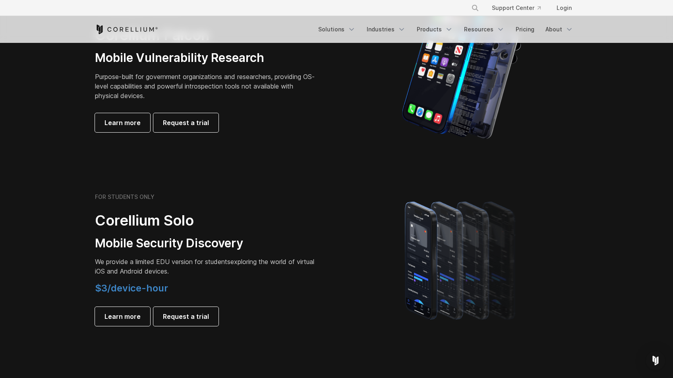
click at [141, 270] on p "We provide a limited EDU version for students exploring the world of virtual iO…" at bounding box center [206, 266] width 223 height 19
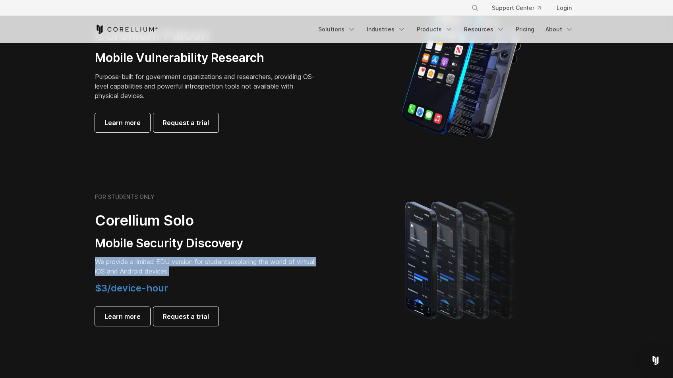
drag, startPoint x: 141, startPoint y: 270, endPoint x: 141, endPoint y: 263, distance: 7.6
click at [141, 264] on p "We provide a limited EDU version for students exploring the world of virtual iO…" at bounding box center [206, 266] width 223 height 19
click at [141, 262] on span "We provide a limited EDU version for students" at bounding box center [163, 262] width 136 height 8
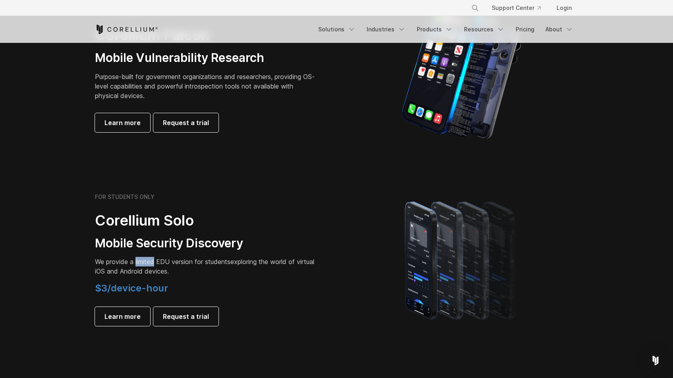
click at [141, 262] on span "We provide a limited EDU version for students" at bounding box center [163, 262] width 136 height 8
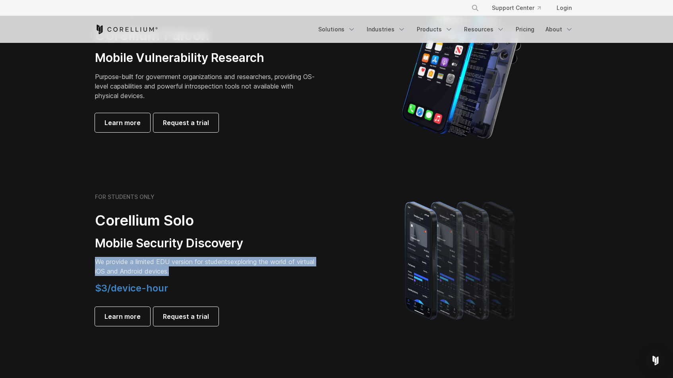
click at [141, 262] on span "We provide a limited EDU version for students" at bounding box center [163, 262] width 136 height 8
click at [141, 268] on p "We provide a limited EDU version for students exploring the world of virtual iO…" at bounding box center [206, 266] width 223 height 19
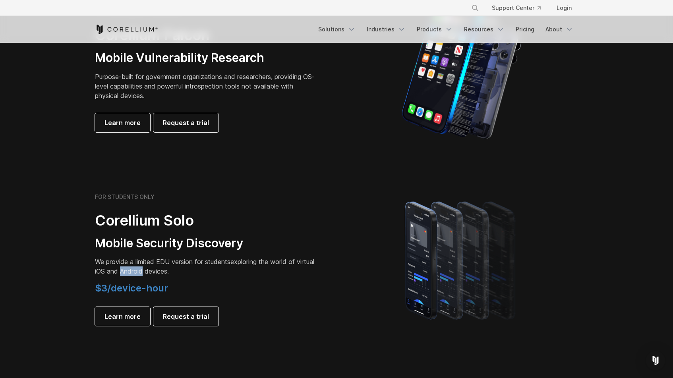
click at [141, 268] on p "We provide a limited EDU version for students exploring the world of virtual iO…" at bounding box center [206, 266] width 223 height 19
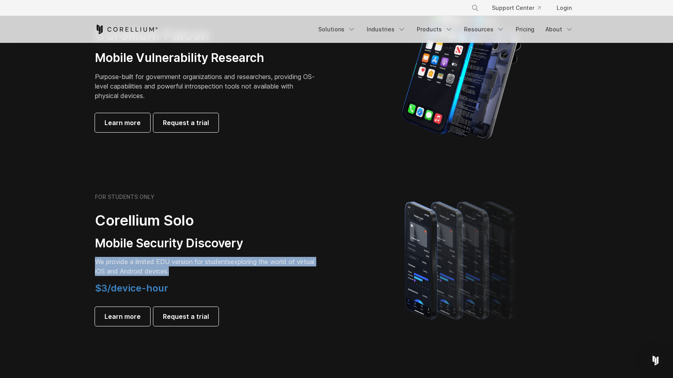
click at [141, 268] on p "We provide a limited EDU version for students exploring the world of virtual iO…" at bounding box center [206, 266] width 223 height 19
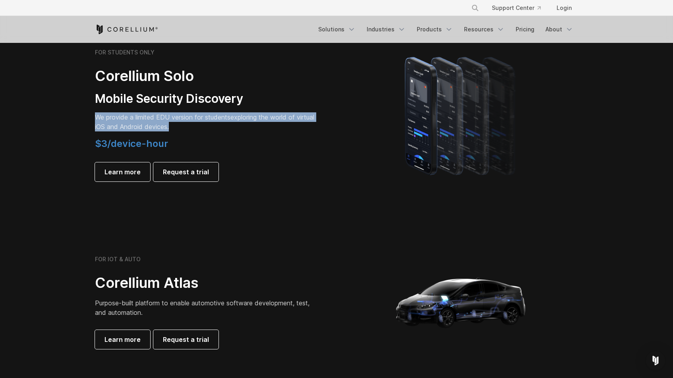
scroll to position [564, 0]
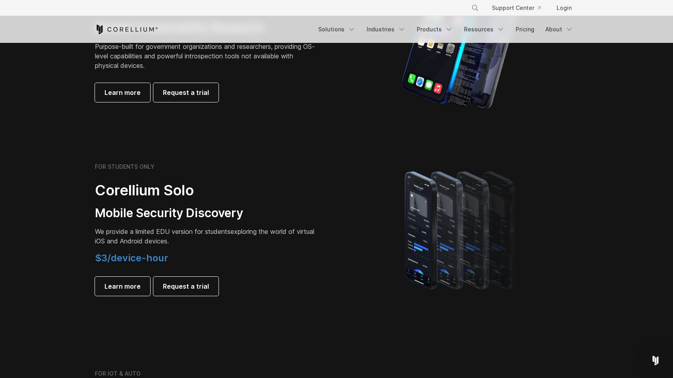
click at [108, 210] on h3 "Mobile Security Discovery" at bounding box center [206, 213] width 223 height 15
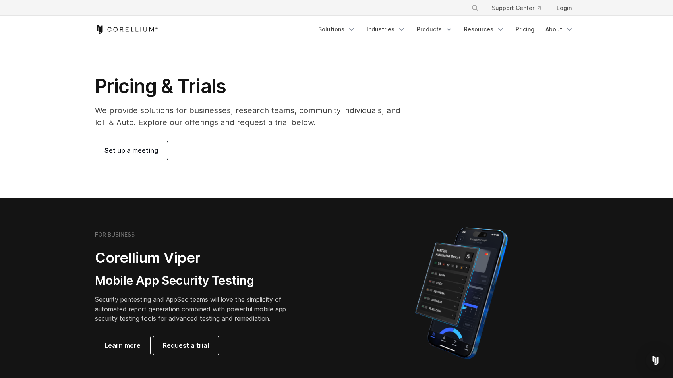
scroll to position [8, 0]
